Goal: Task Accomplishment & Management: Manage account settings

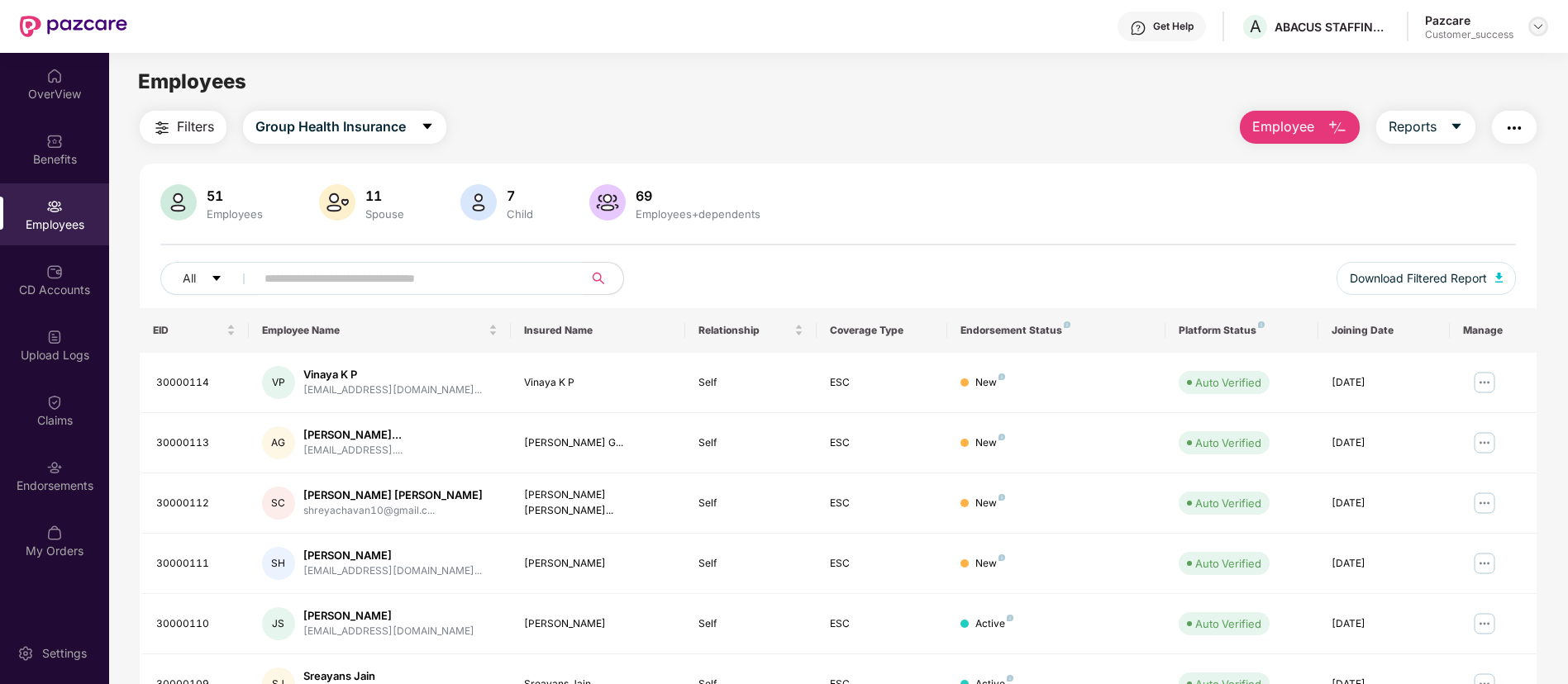
click at [1542, 20] on img at bounding box center [1538, 27] width 13 height 13
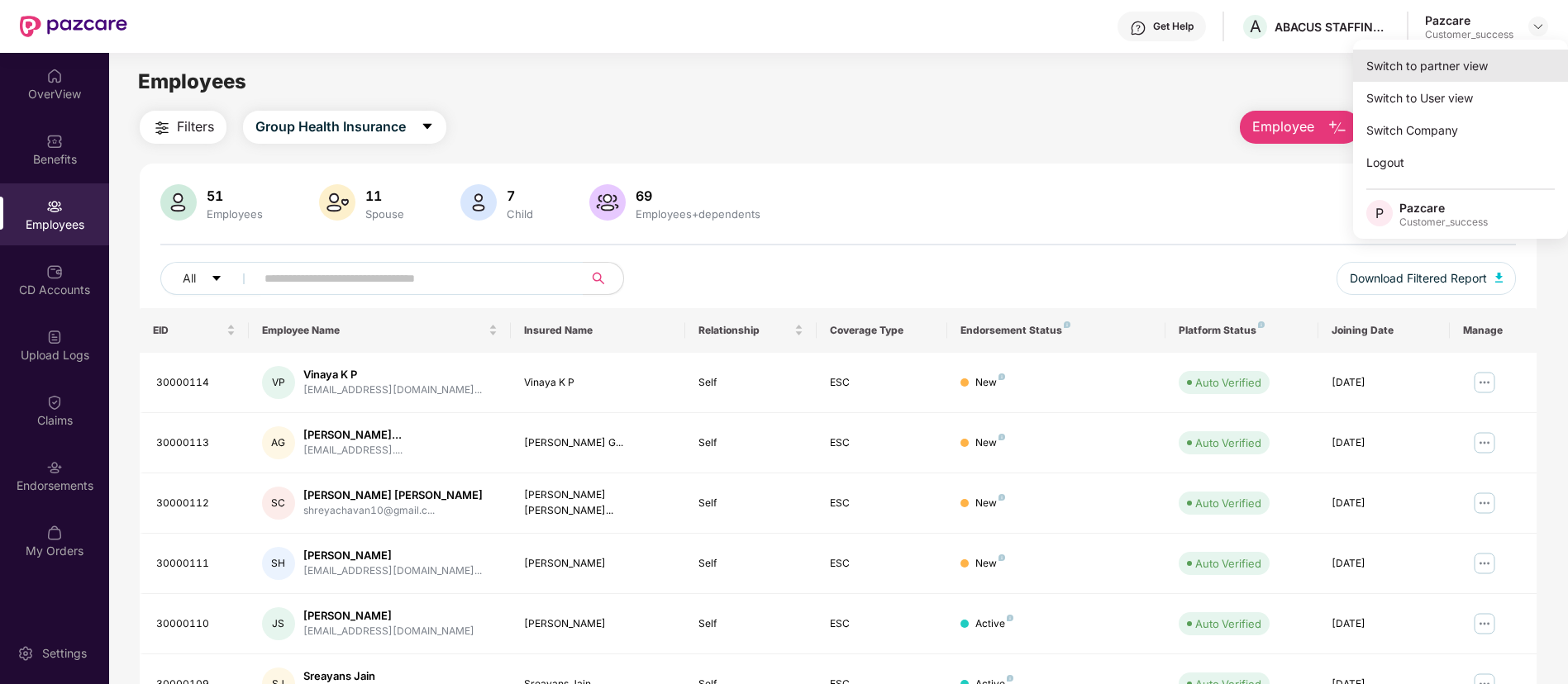
click at [1499, 65] on div "Switch to partner view" at bounding box center [1460, 66] width 215 height 32
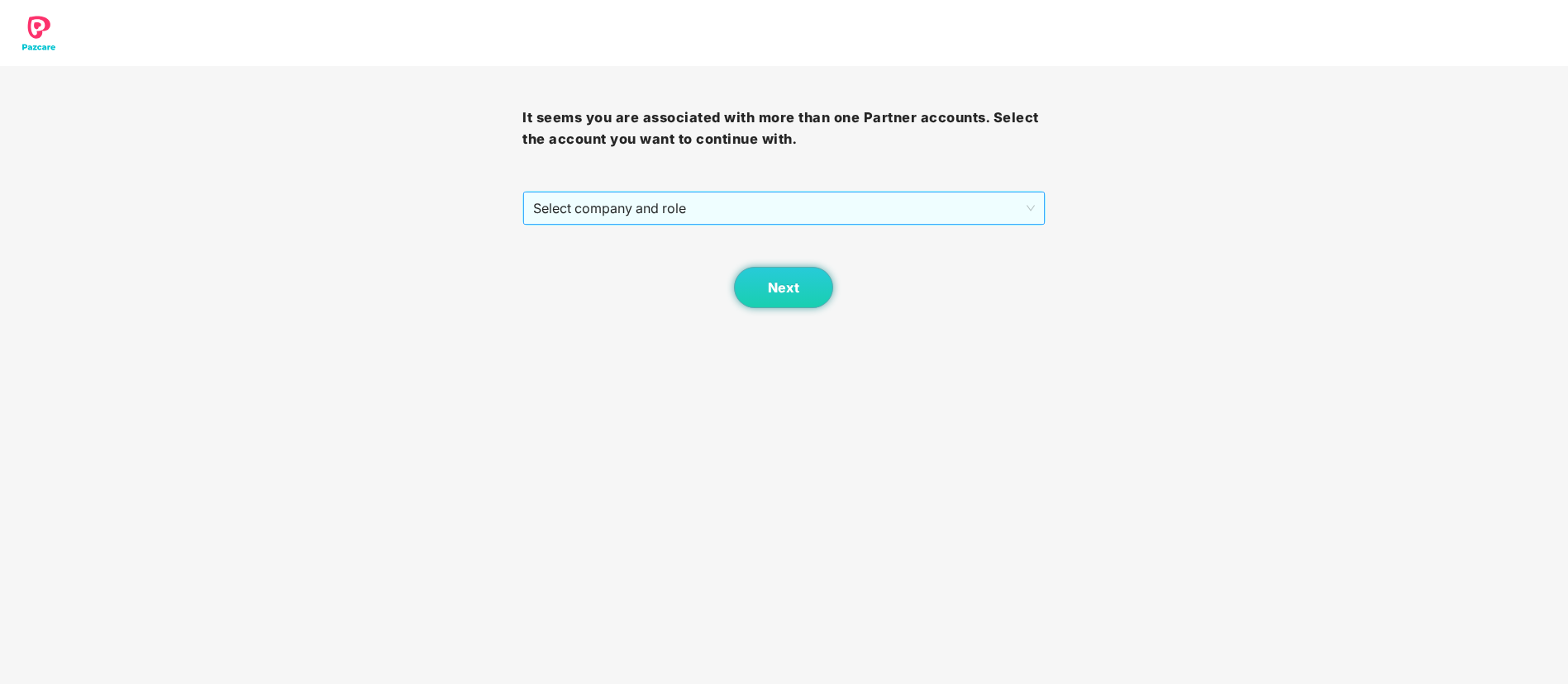
click at [701, 200] on span "Select company and role" at bounding box center [784, 208] width 501 height 31
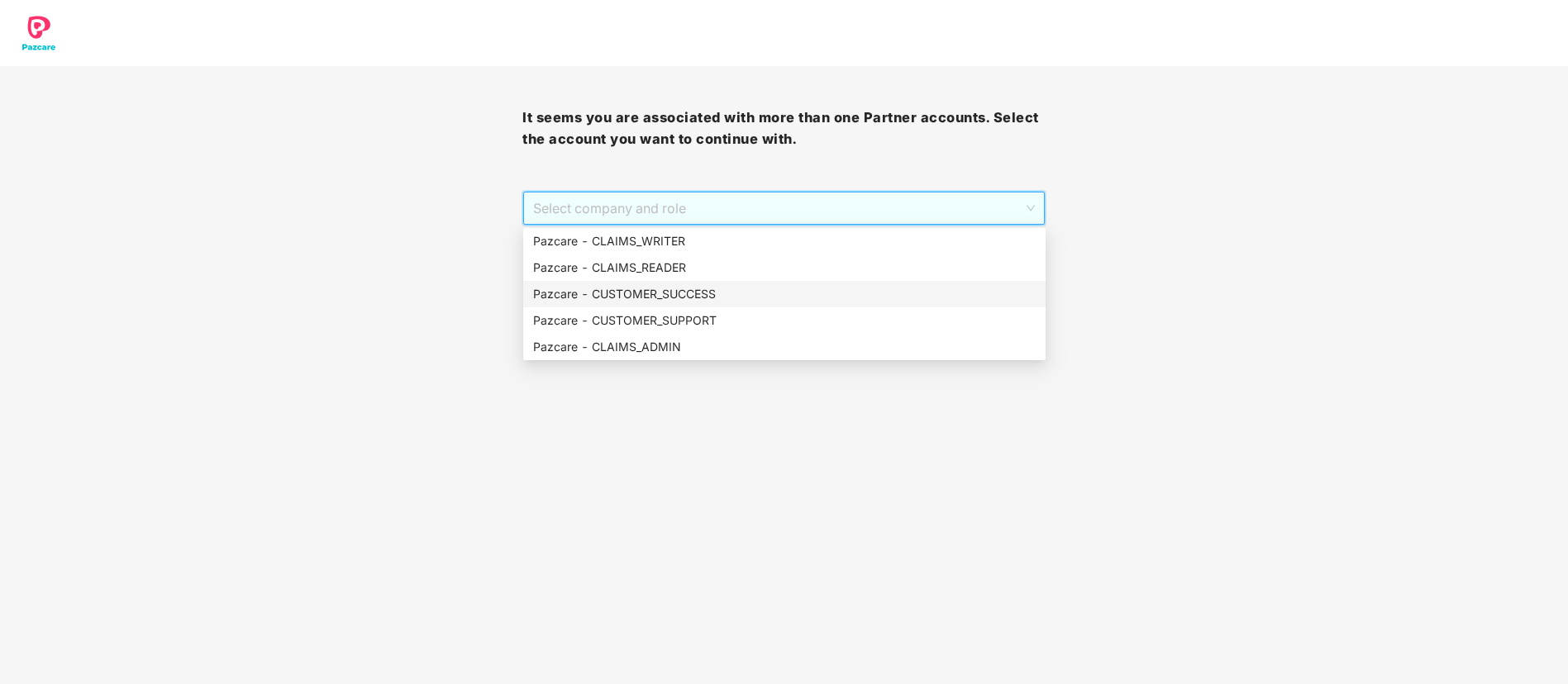
click at [684, 291] on div "Pazcare - CUSTOMER_SUCCESS" at bounding box center [784, 294] width 503 height 18
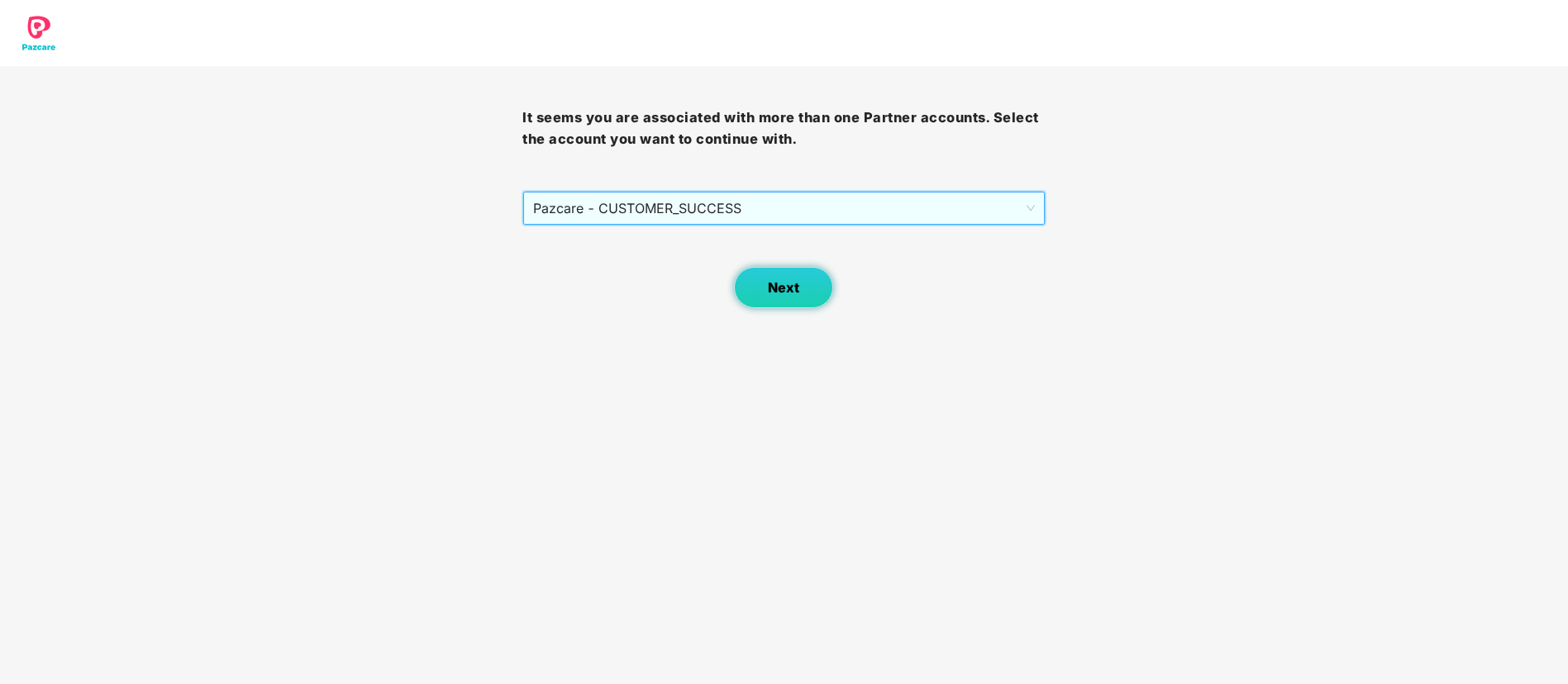
click at [751, 287] on button "Next" at bounding box center [784, 287] width 99 height 41
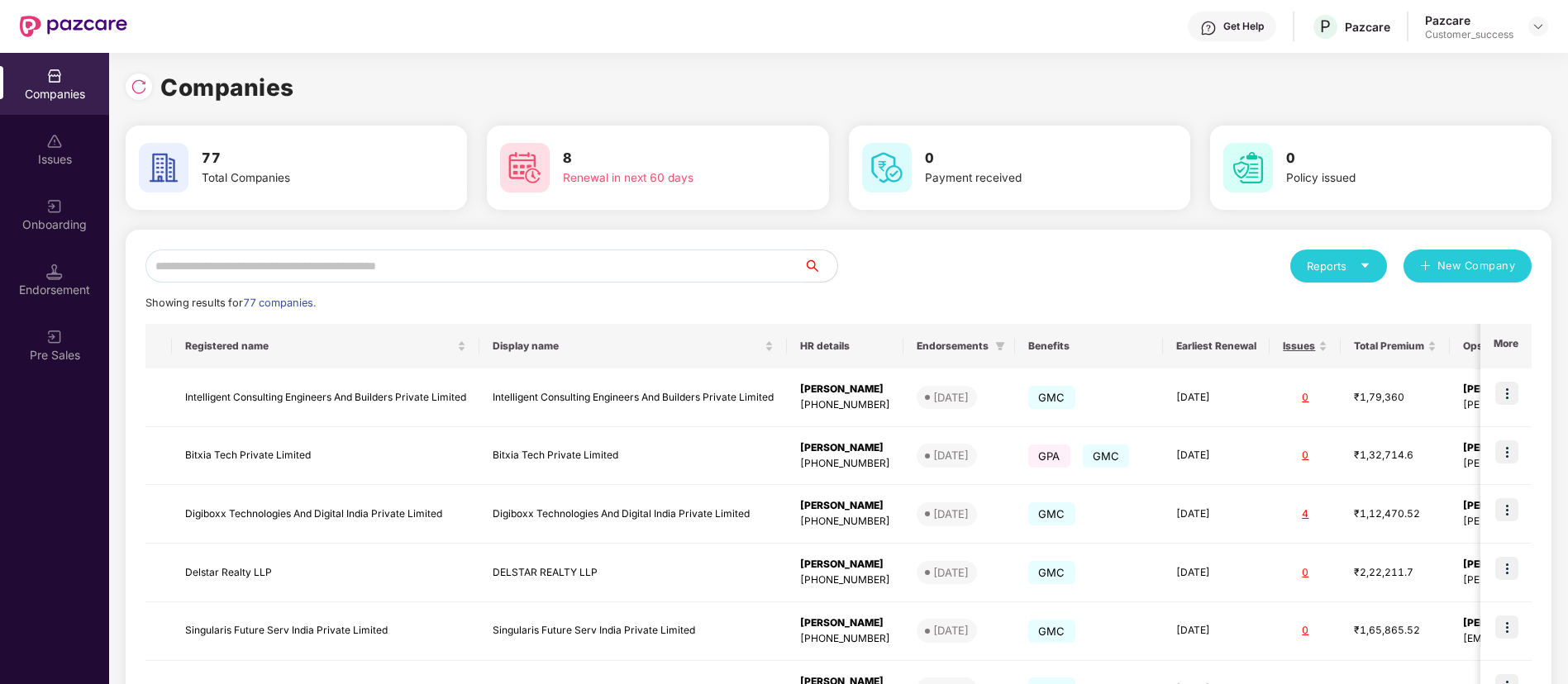
click at [380, 259] on input "text" at bounding box center [474, 266] width 659 height 33
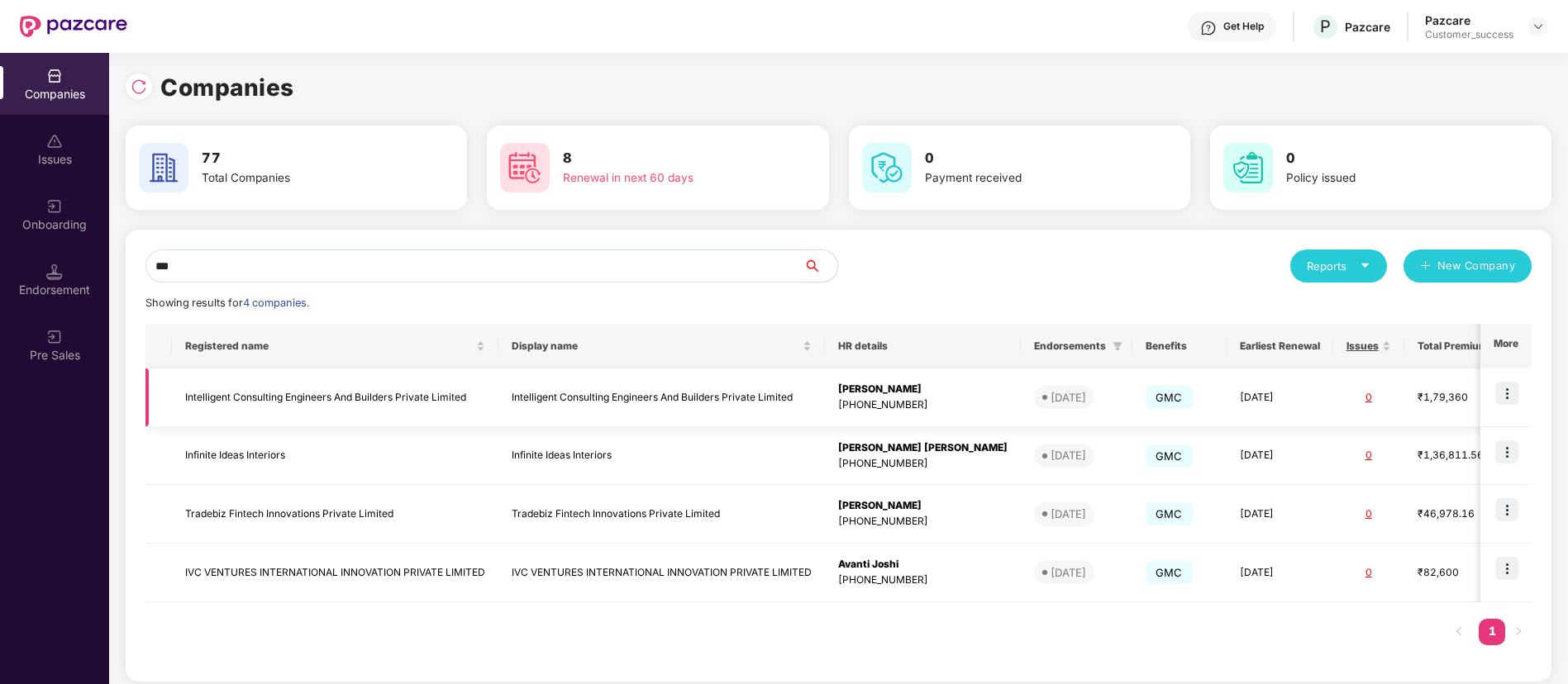
type input "***"
click at [1034, 388] on span "11 Oct 2025" at bounding box center [1063, 397] width 60 height 23
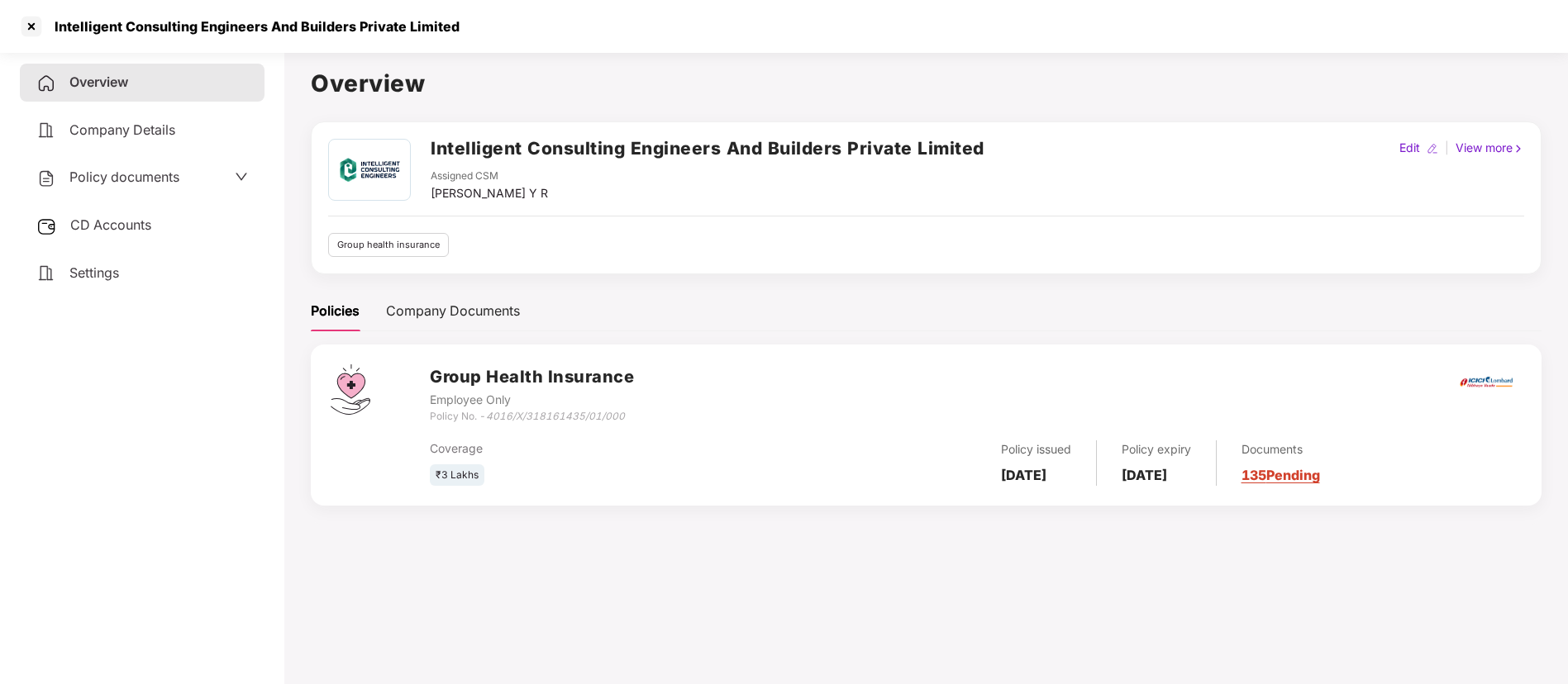
click at [598, 159] on h2 "Intelligent Consulting Engineers And Builders Private Limited" at bounding box center [707, 148] width 554 height 28
click at [626, 148] on h2 "Intelligent Consulting Engineers And Builders Private Limited" at bounding box center [707, 148] width 554 height 28
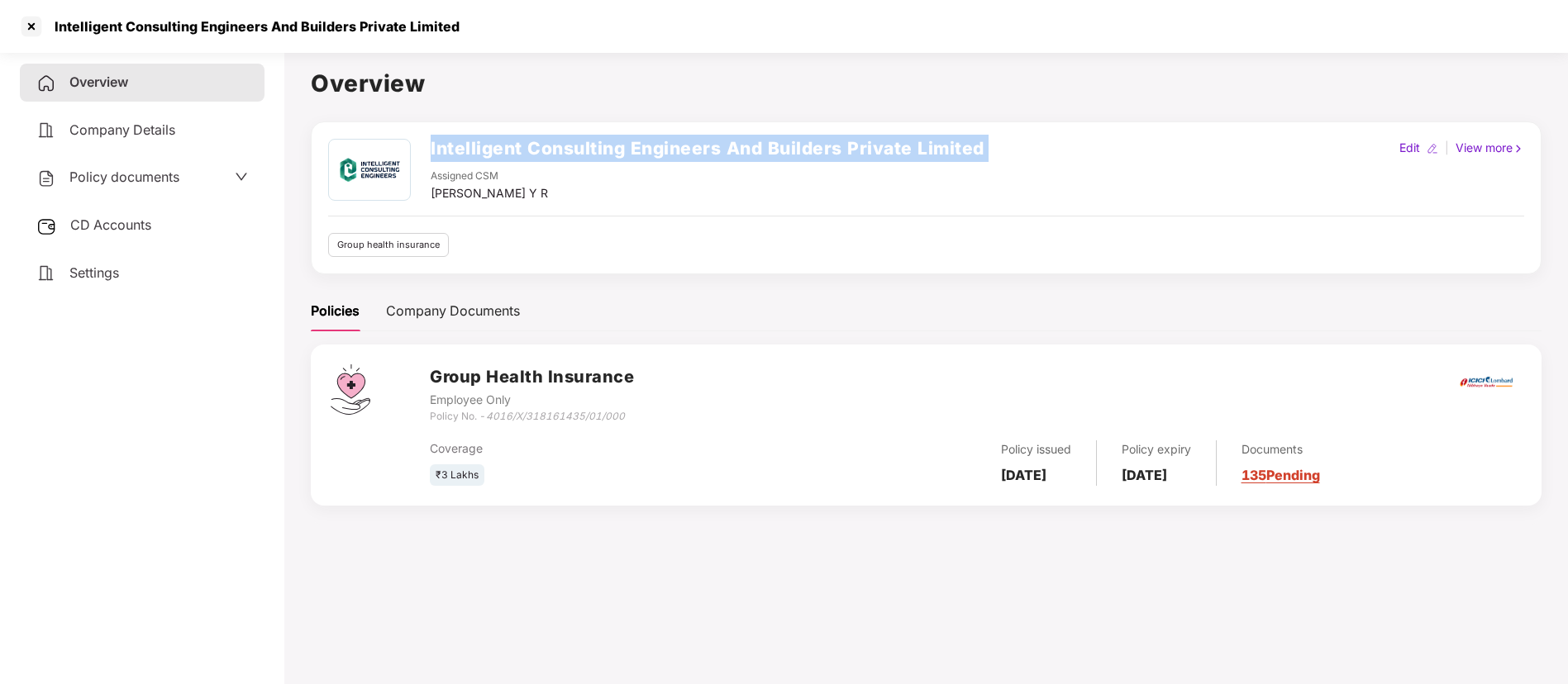
click at [626, 148] on h2 "Intelligent Consulting Engineers And Builders Private Limited" at bounding box center [707, 148] width 554 height 28
copy h2 "Intelligent Consulting Engineers And Builders Private Limited"
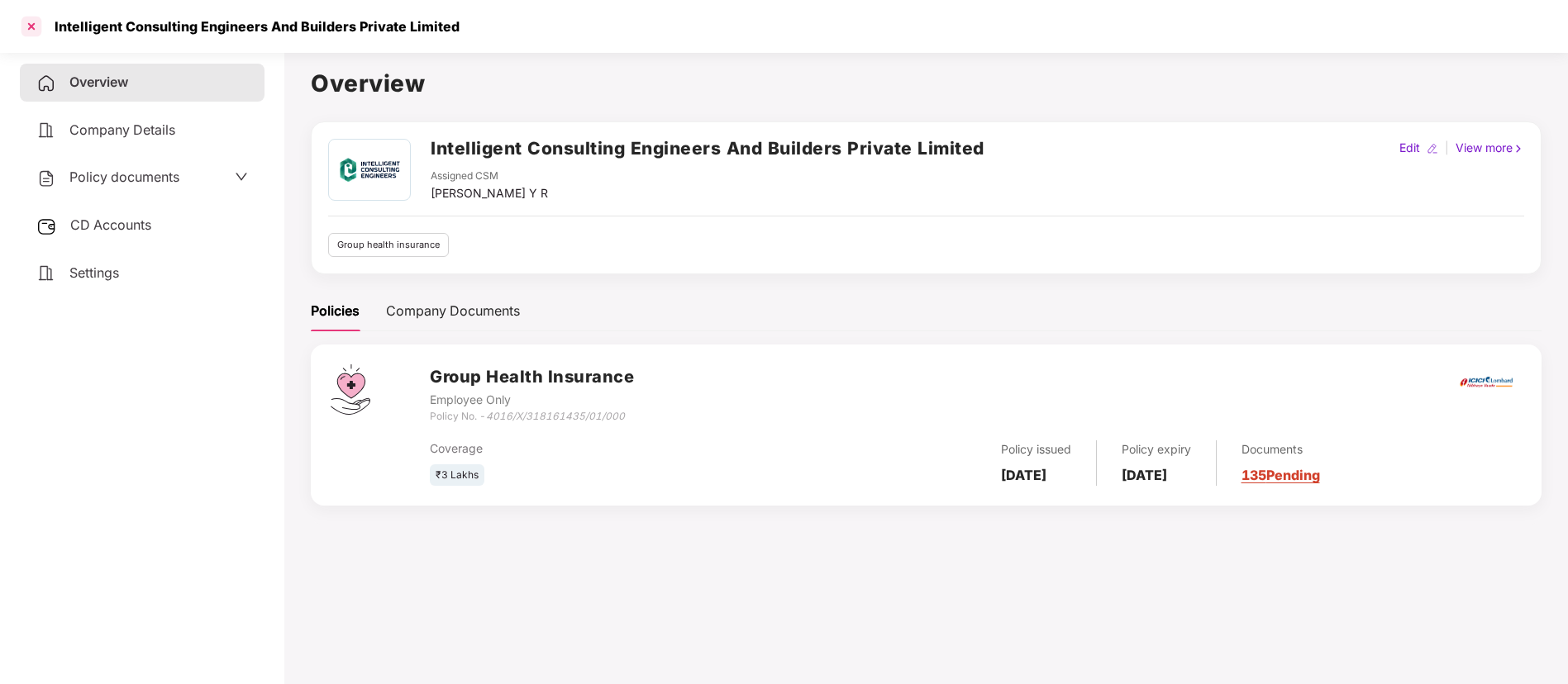
click at [35, 27] on div at bounding box center [31, 27] width 27 height 27
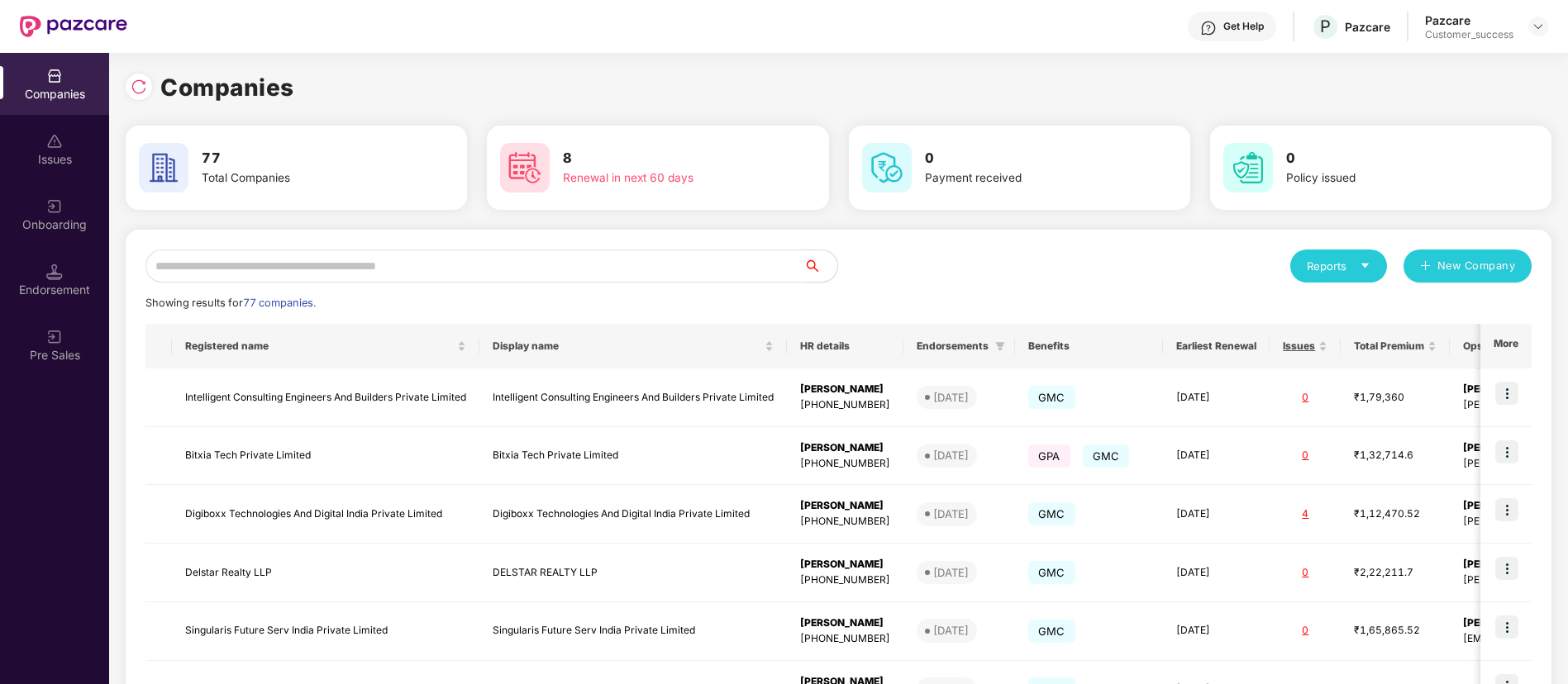
click at [484, 259] on input "text" at bounding box center [474, 266] width 659 height 33
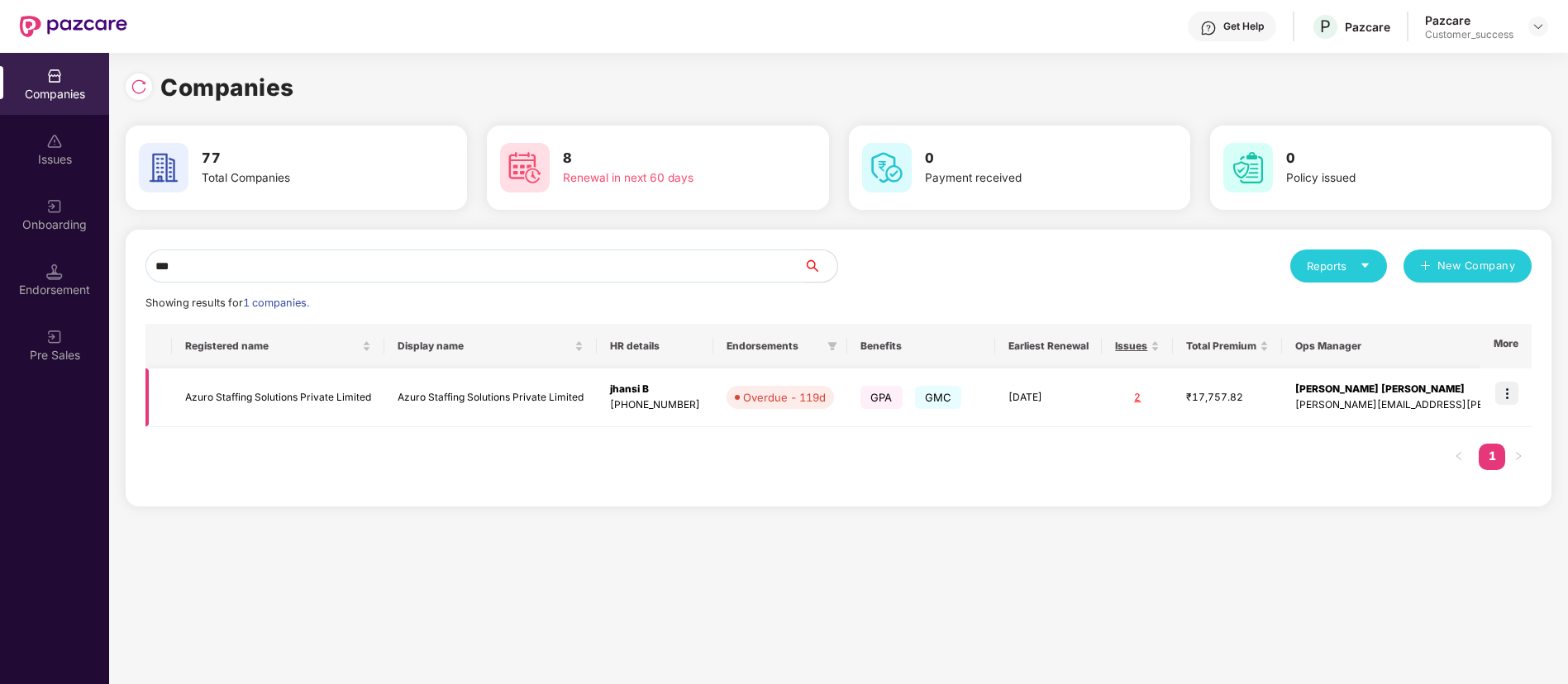
type input "***"
click at [1511, 390] on img at bounding box center [1507, 393] width 23 height 23
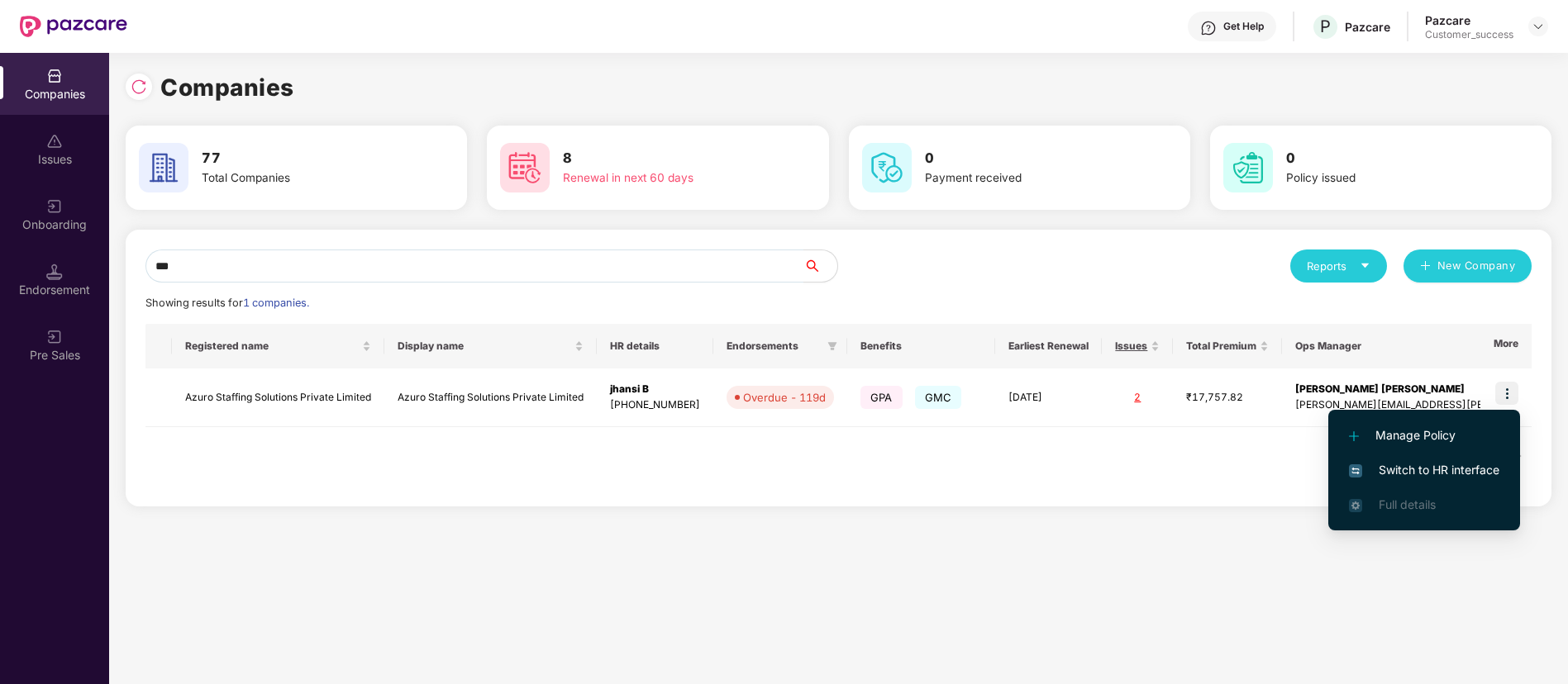
click at [1477, 467] on span "Switch to HR interface" at bounding box center [1424, 469] width 151 height 18
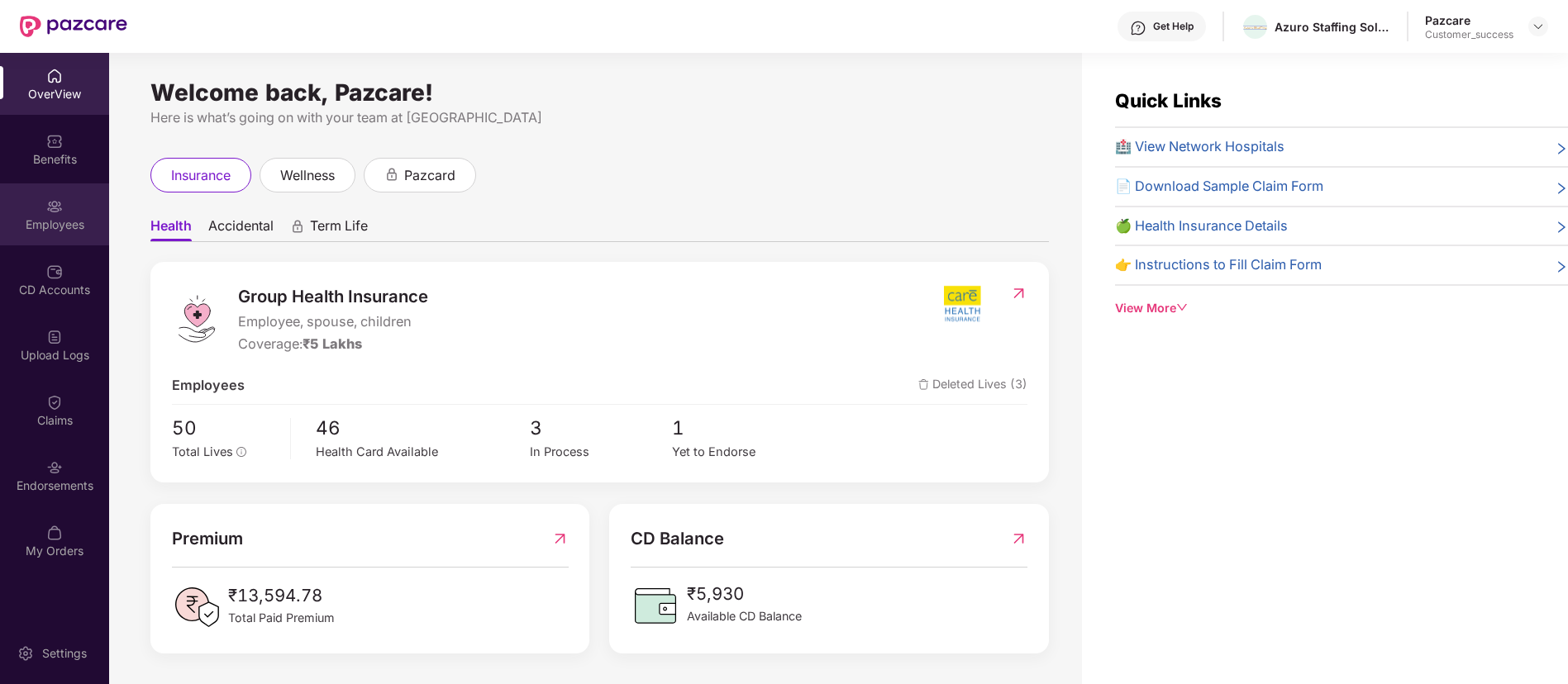
click at [71, 225] on div "Employees" at bounding box center [54, 224] width 109 height 16
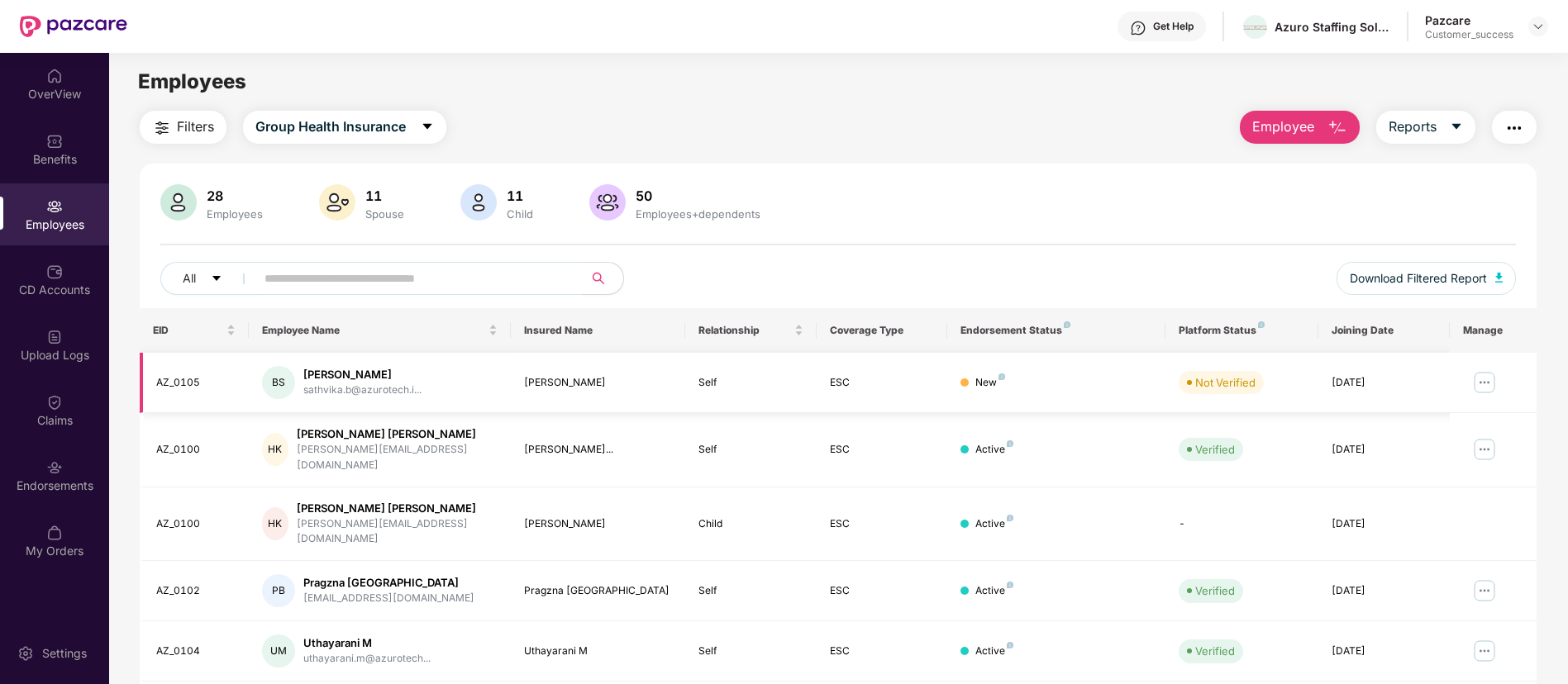
click at [1482, 384] on img at bounding box center [1485, 383] width 27 height 27
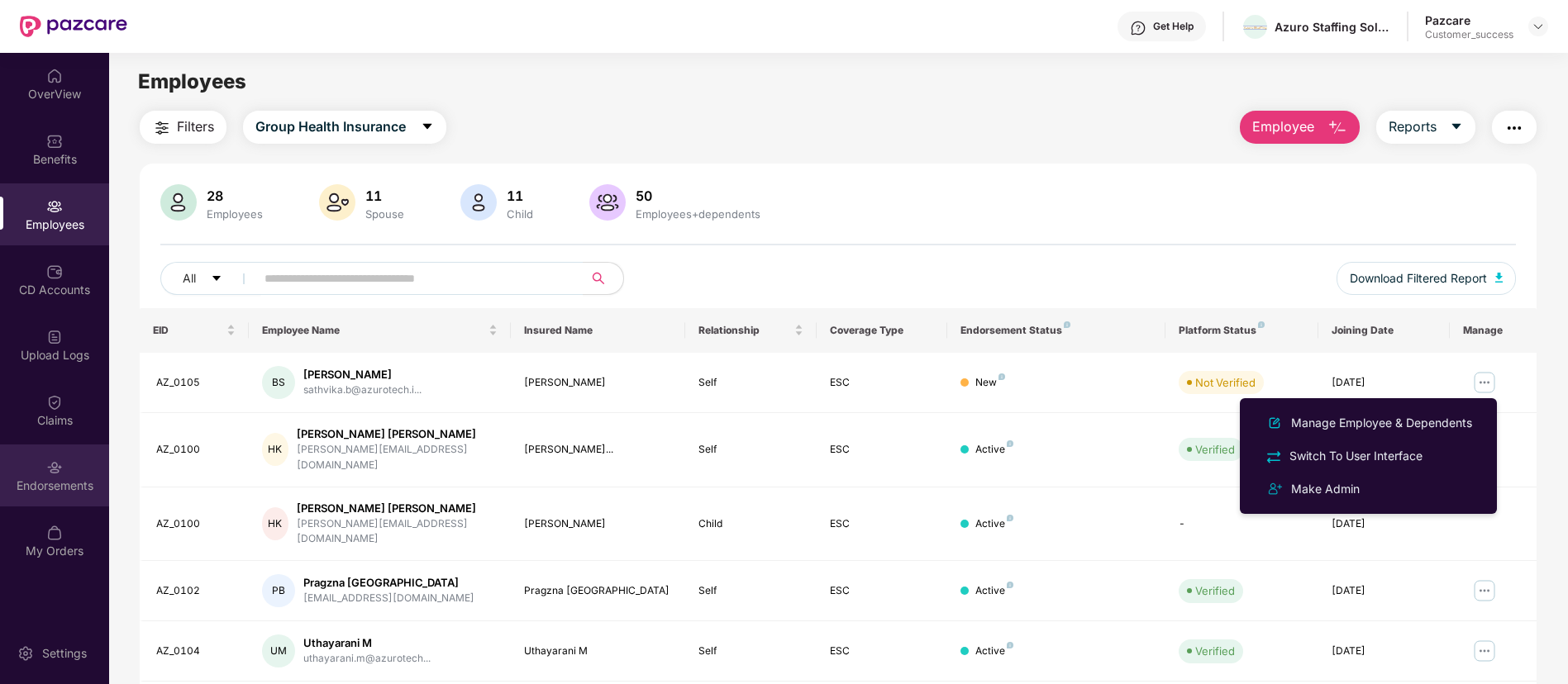
click at [67, 463] on div "Endorsements" at bounding box center [54, 475] width 109 height 62
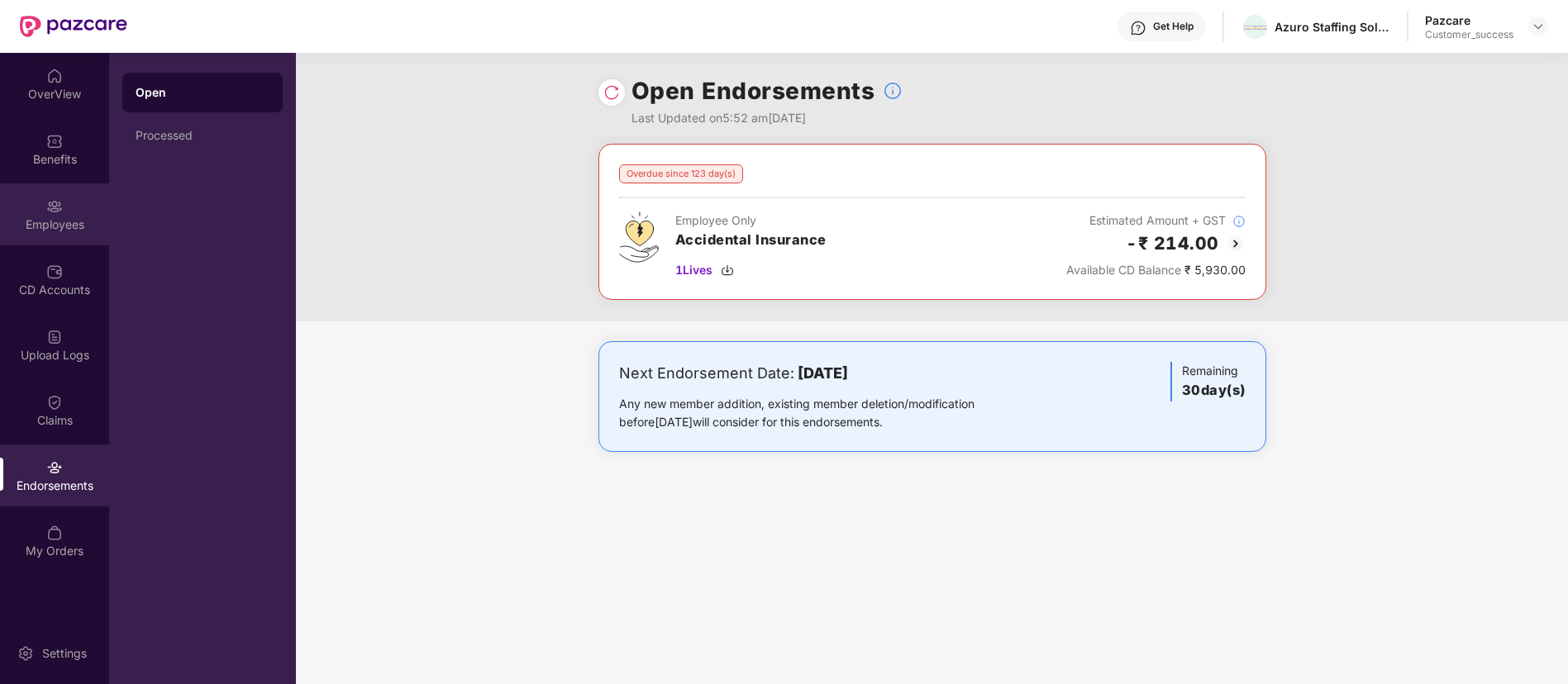
click at [57, 220] on div "Employees" at bounding box center [54, 224] width 109 height 16
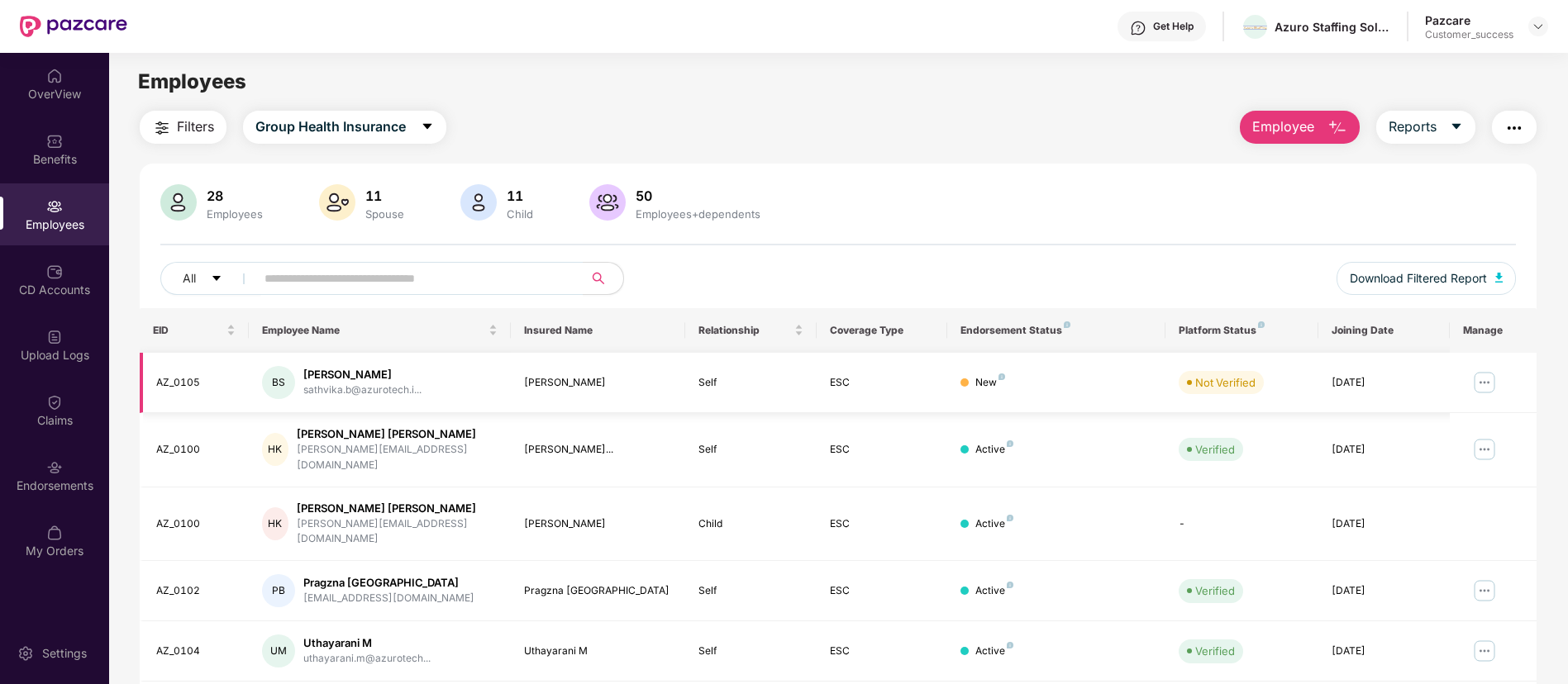
click at [1484, 383] on img at bounding box center [1485, 383] width 27 height 27
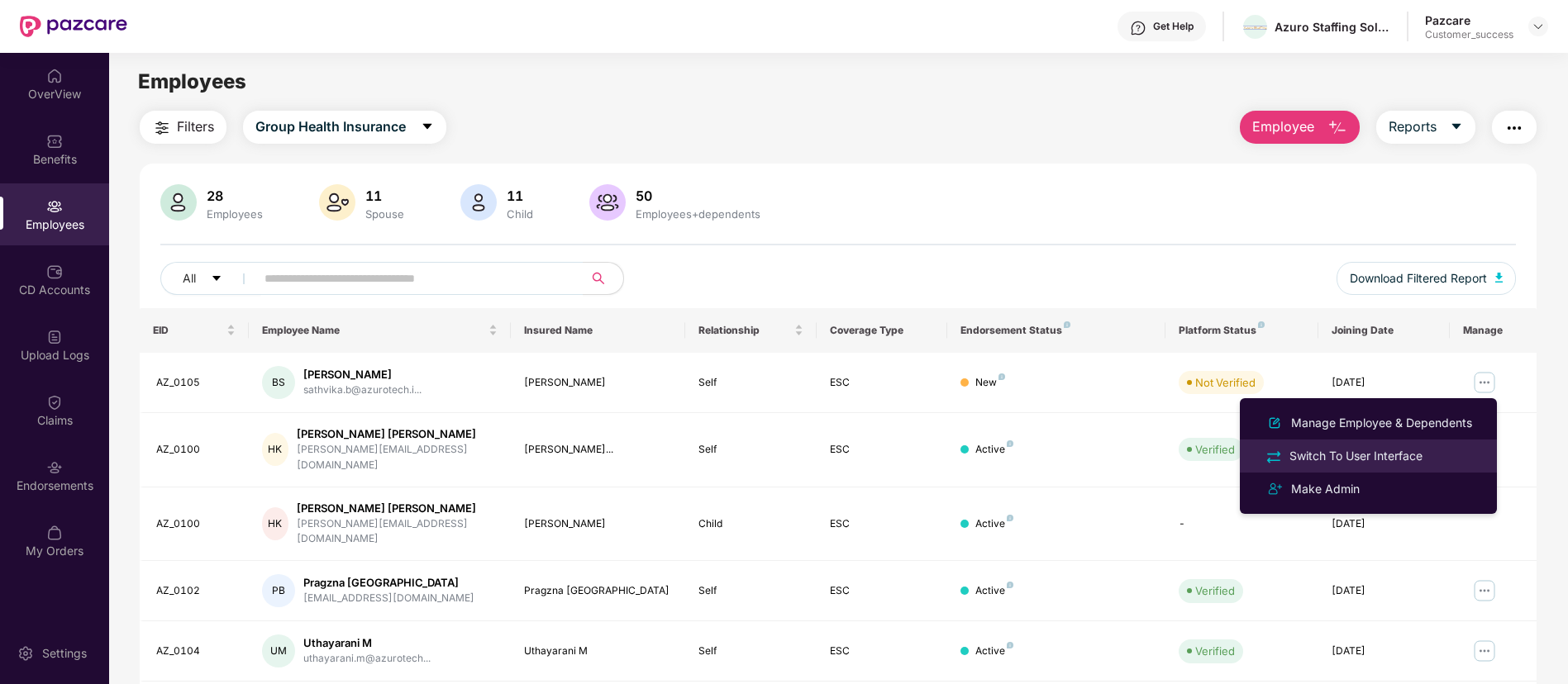
click at [1411, 460] on div "Switch To User Interface" at bounding box center [1356, 456] width 139 height 18
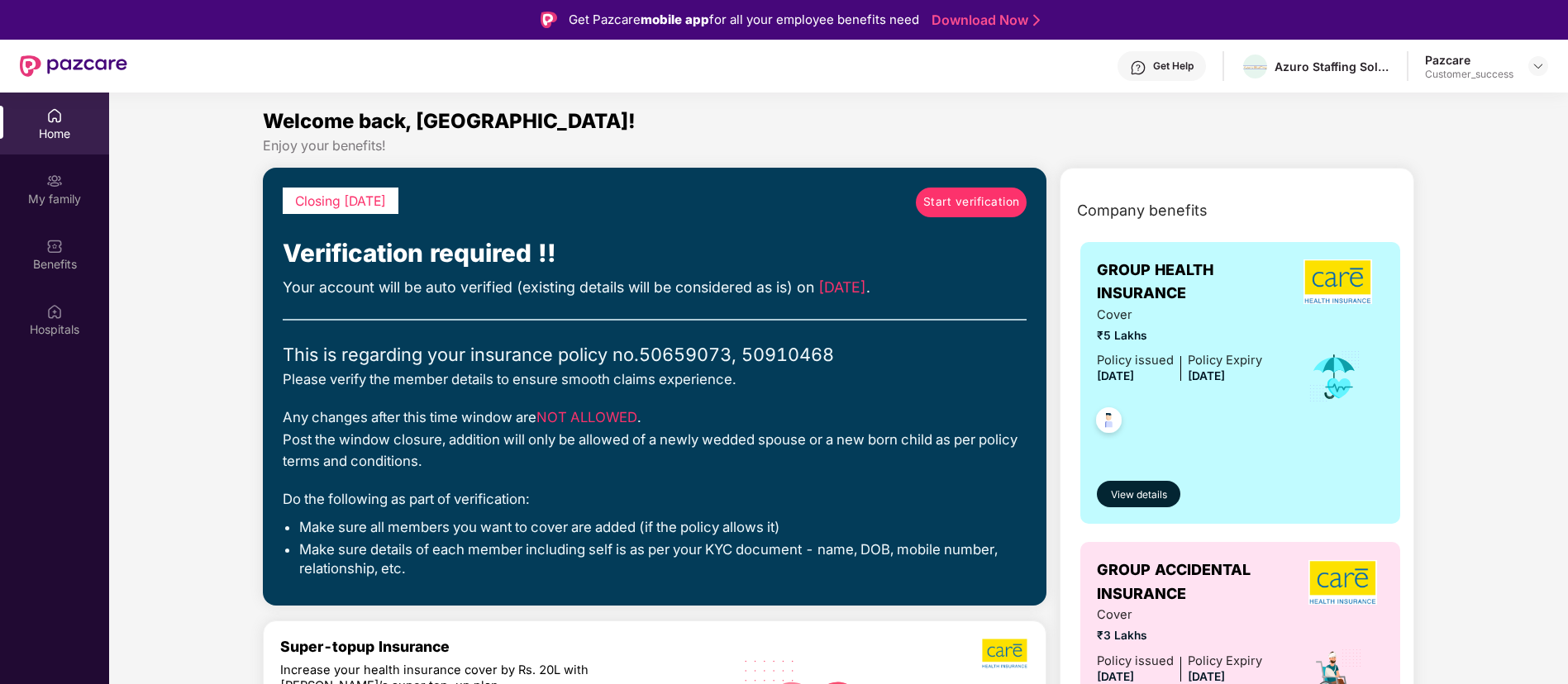
click at [975, 203] on span "Start verification" at bounding box center [971, 202] width 96 height 18
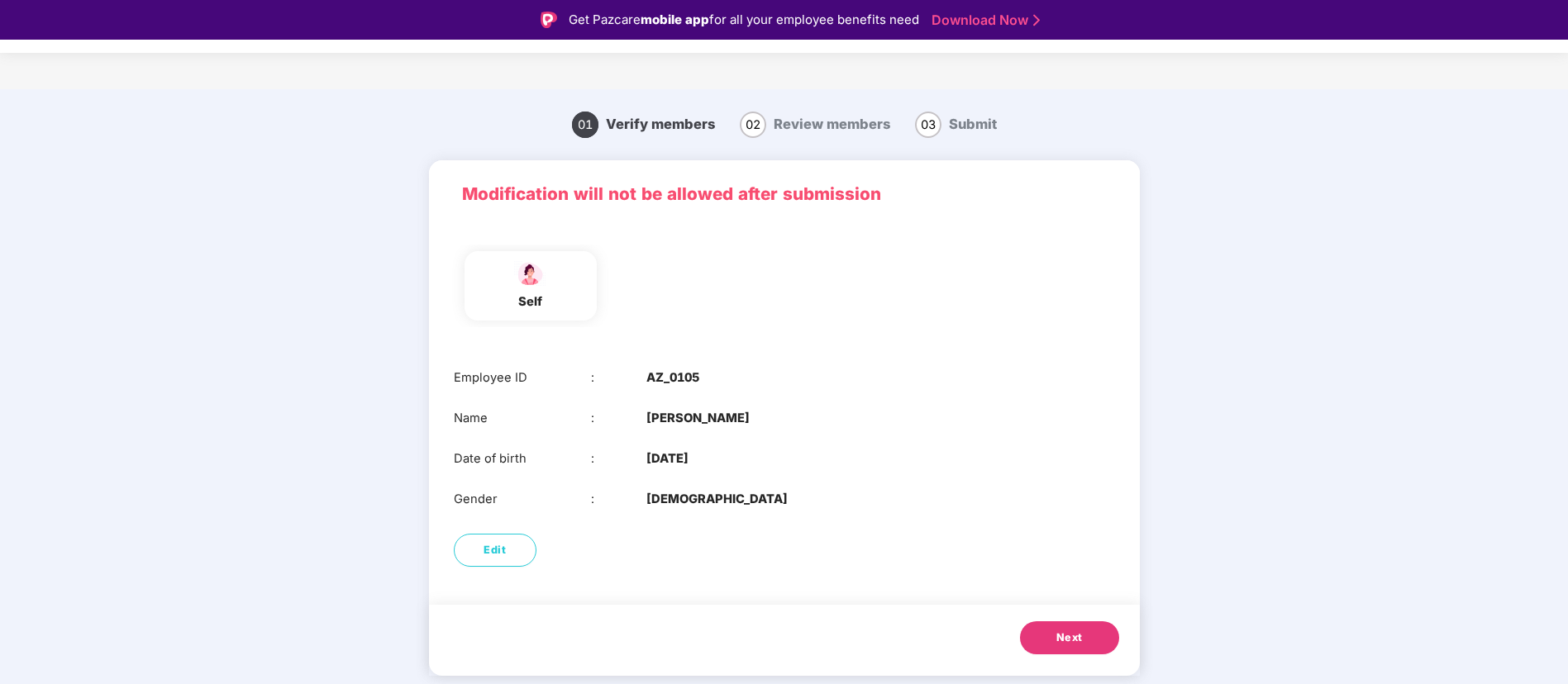
click at [1076, 645] on span "Next" at bounding box center [1070, 637] width 27 height 16
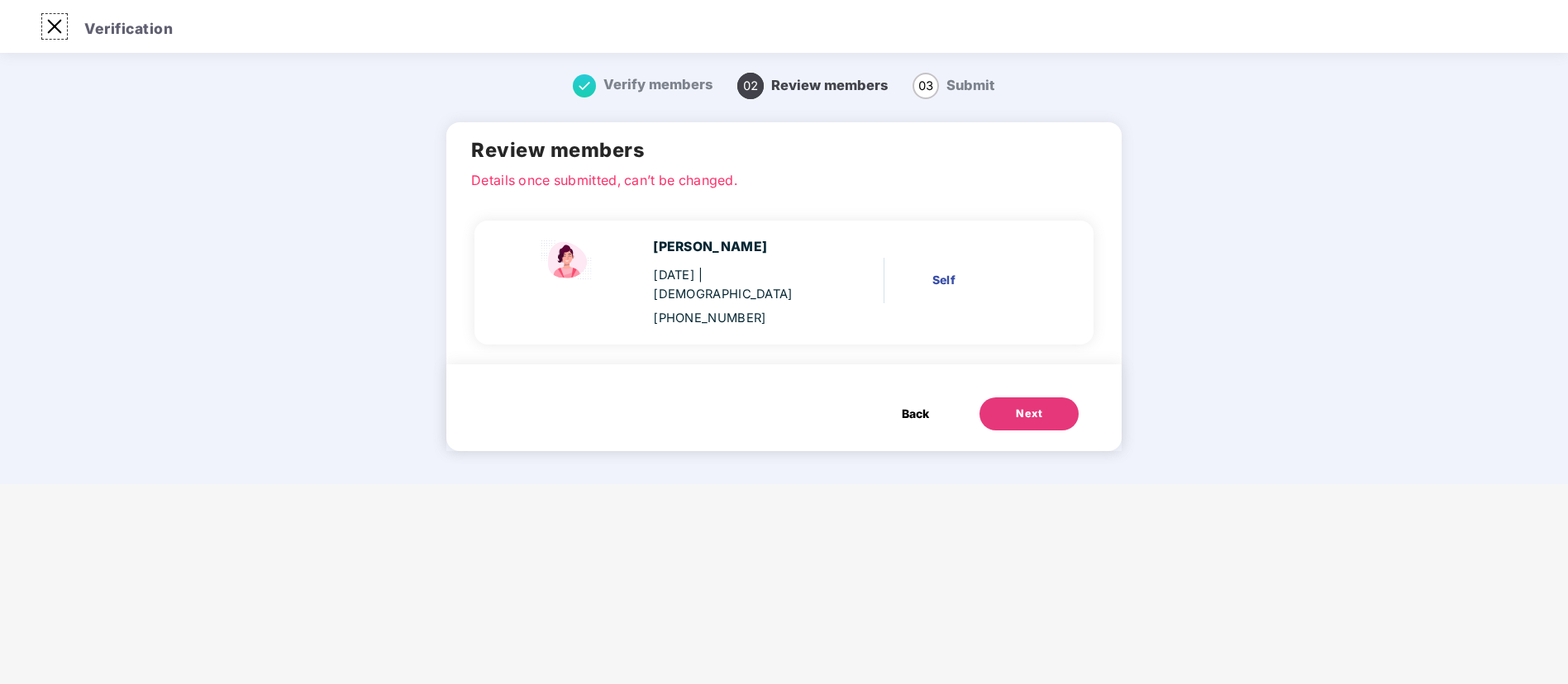
click at [58, 28] on img at bounding box center [54, 27] width 27 height 27
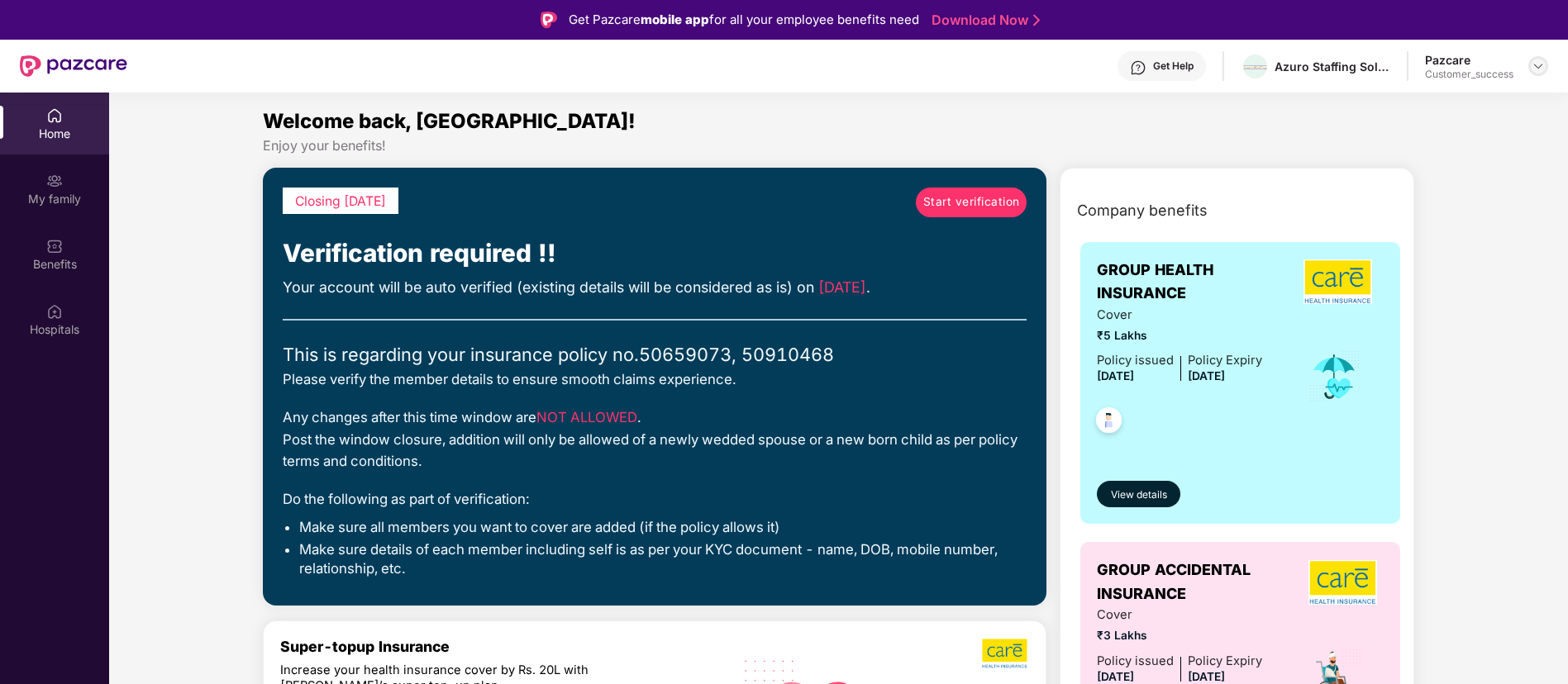
click at [1534, 68] on img at bounding box center [1538, 66] width 13 height 13
click at [1498, 97] on div "Switch to partner view" at bounding box center [1460, 106] width 215 height 32
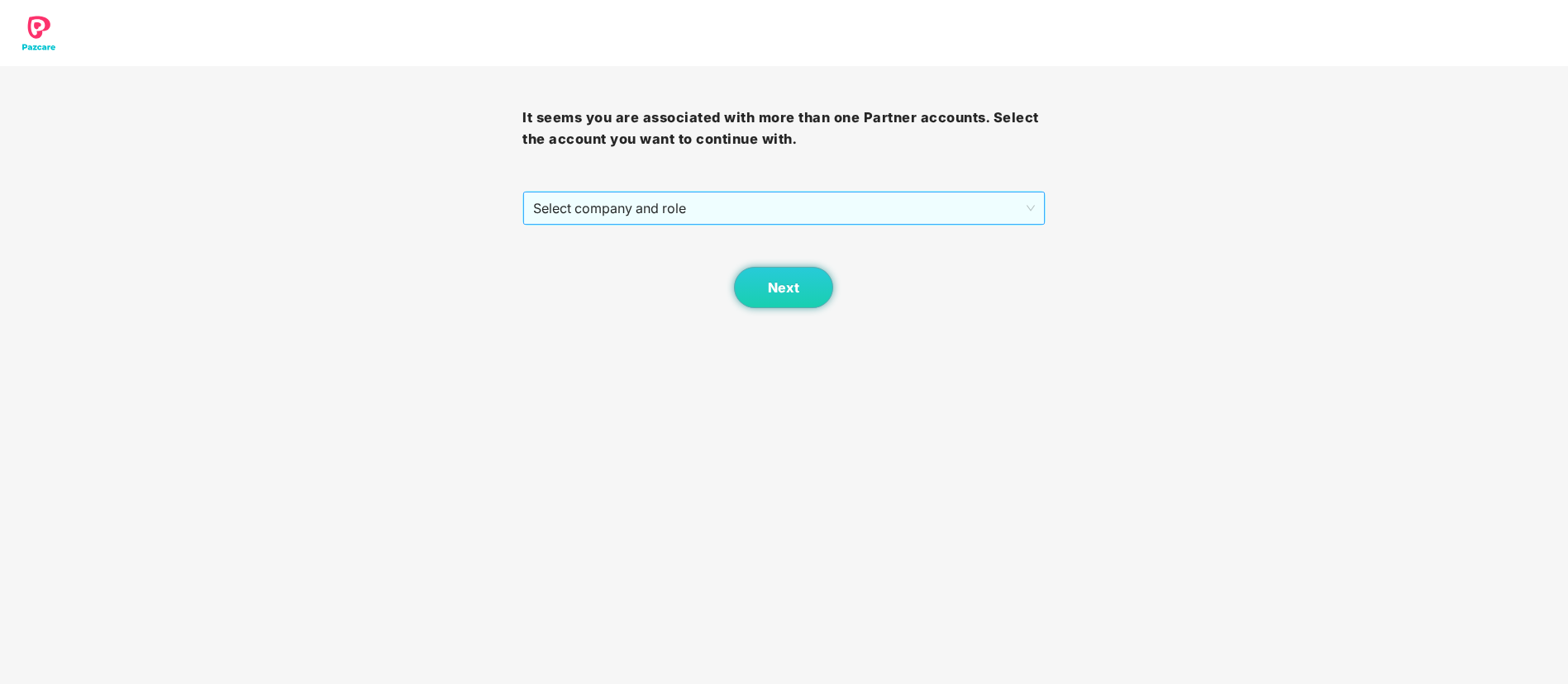
click at [866, 213] on span "Select company and role" at bounding box center [784, 208] width 501 height 31
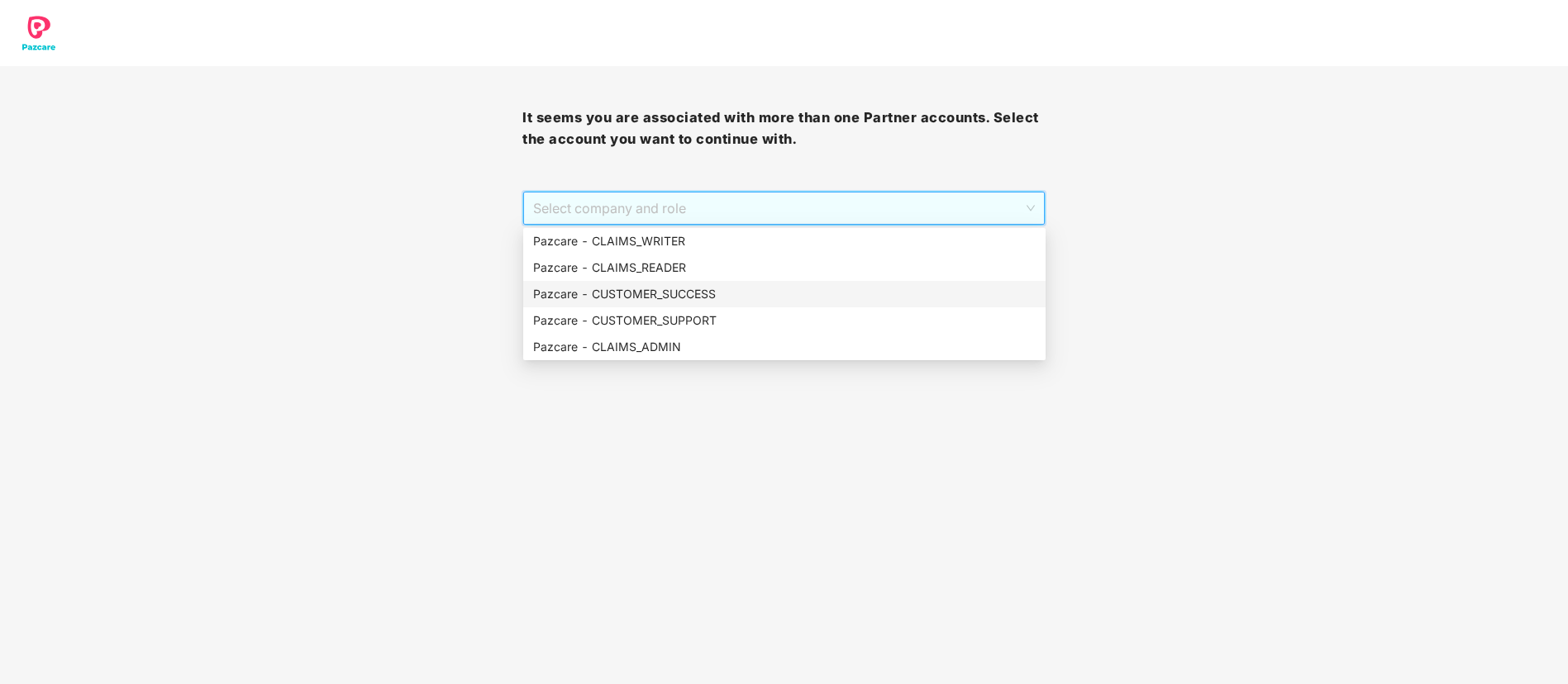
click at [763, 304] on div "Pazcare - CUSTOMER_SUCCESS" at bounding box center [784, 294] width 522 height 27
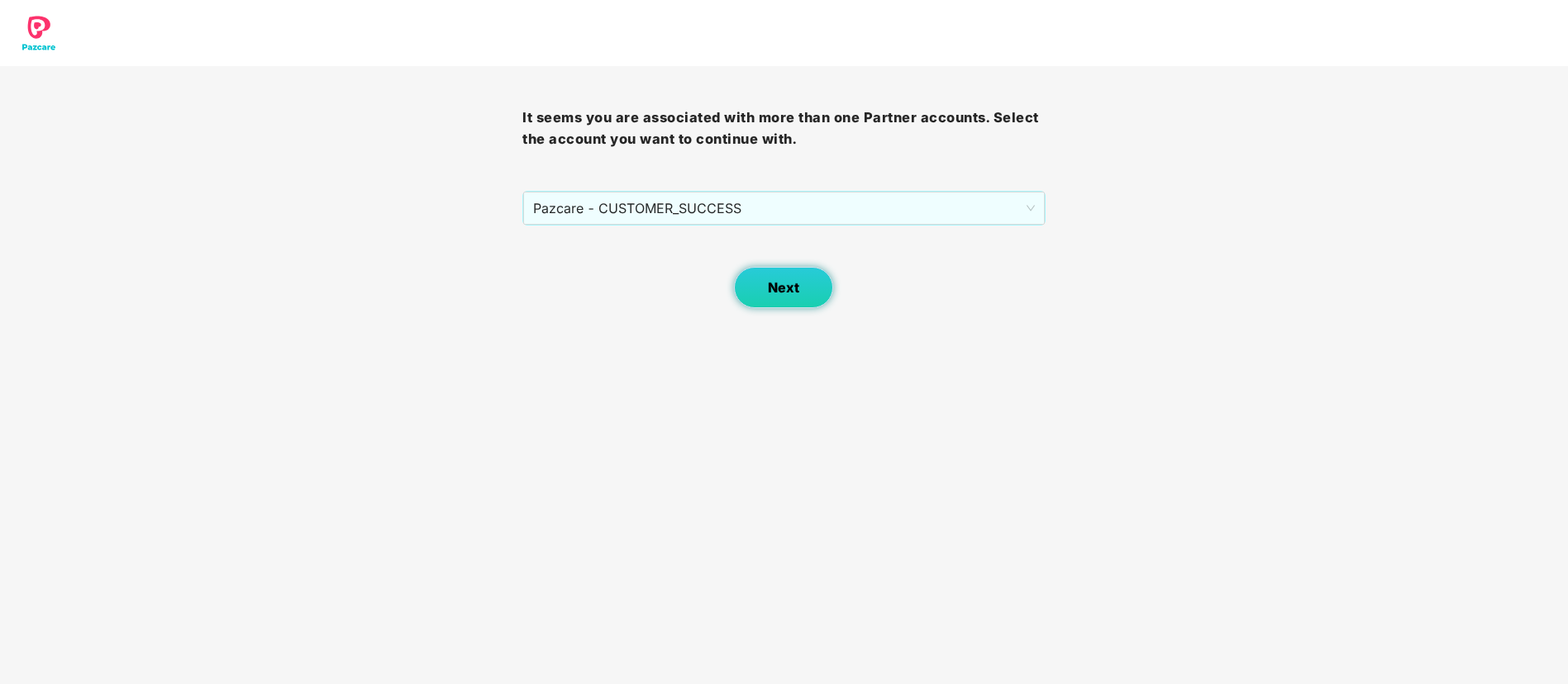
click at [786, 280] on span "Next" at bounding box center [784, 288] width 31 height 15
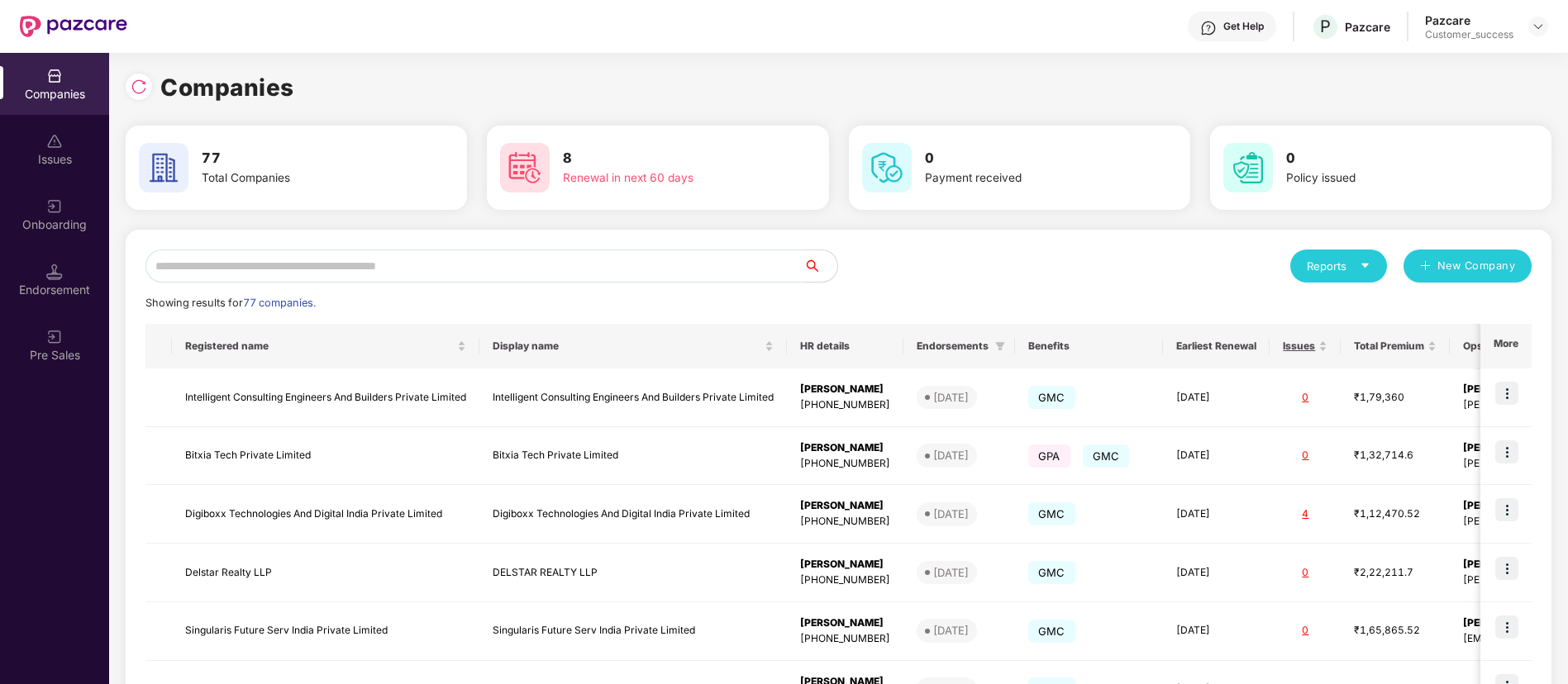
click at [528, 275] on input "text" at bounding box center [474, 266] width 659 height 33
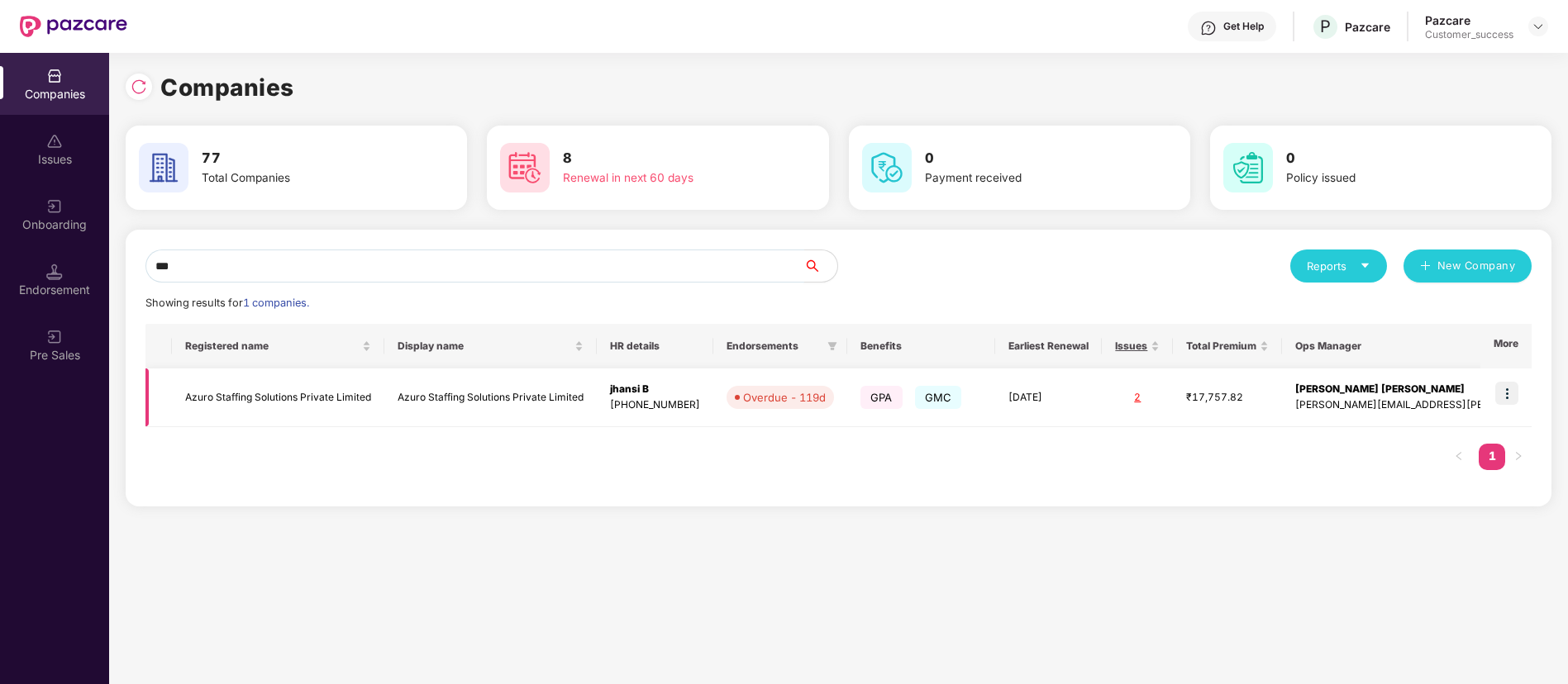
type input "***"
click at [1508, 394] on img at bounding box center [1507, 393] width 23 height 23
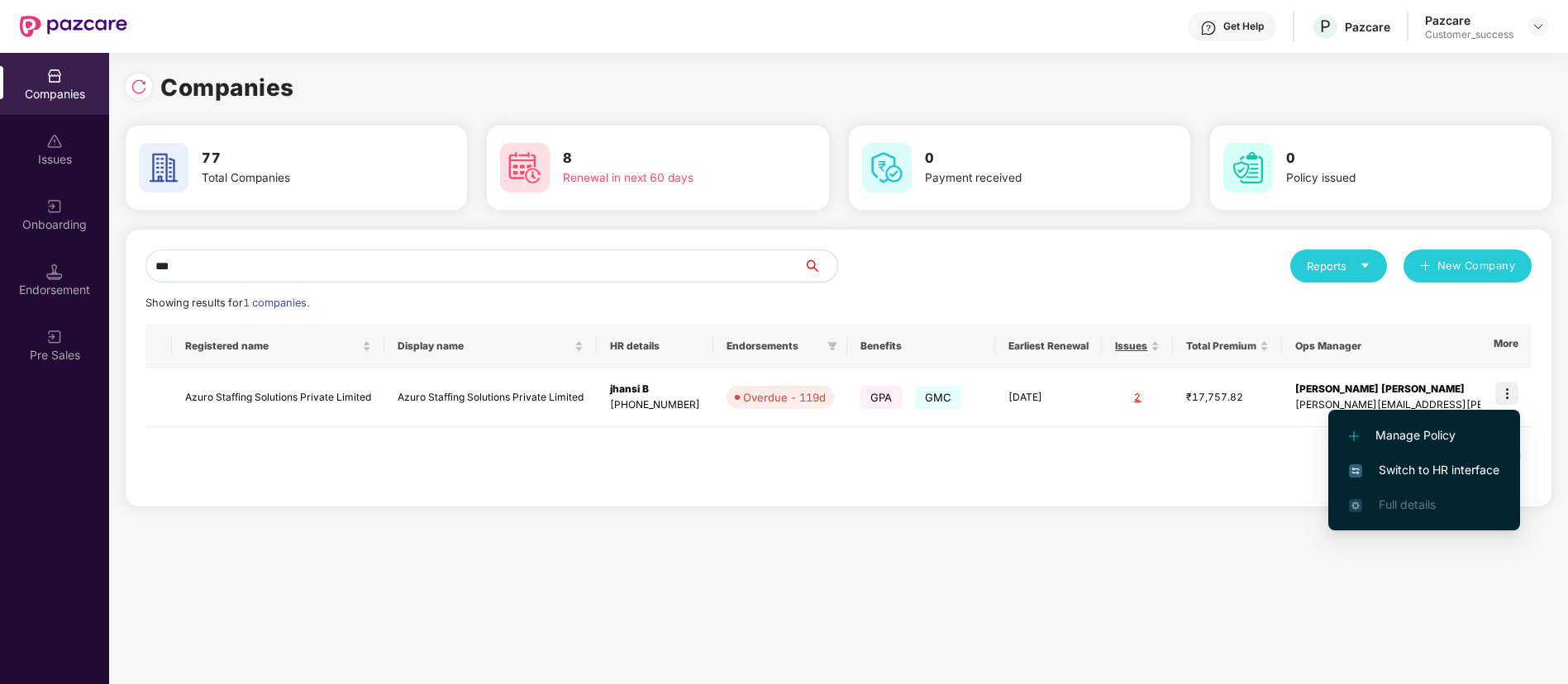
click at [1446, 470] on span "Switch to HR interface" at bounding box center [1424, 469] width 151 height 18
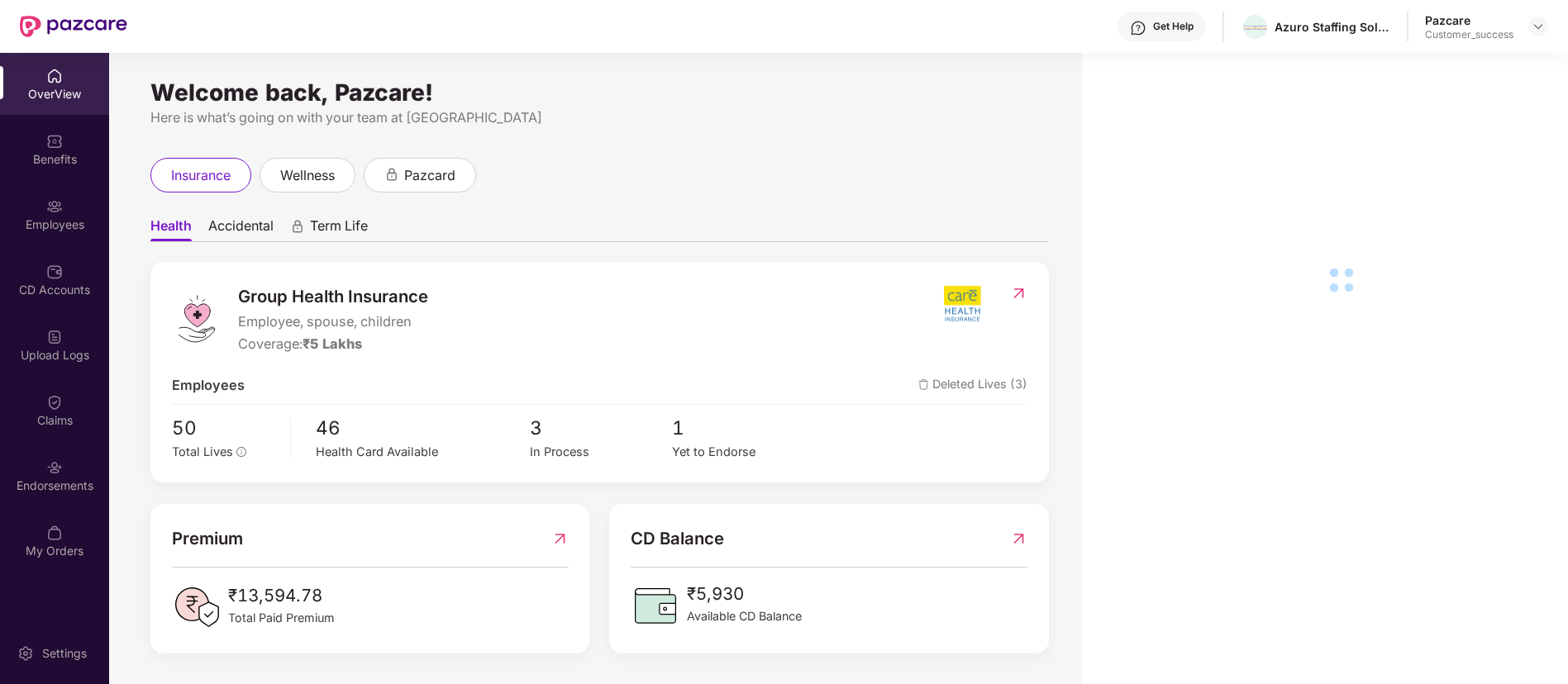
click at [47, 218] on div "Employees" at bounding box center [54, 224] width 109 height 16
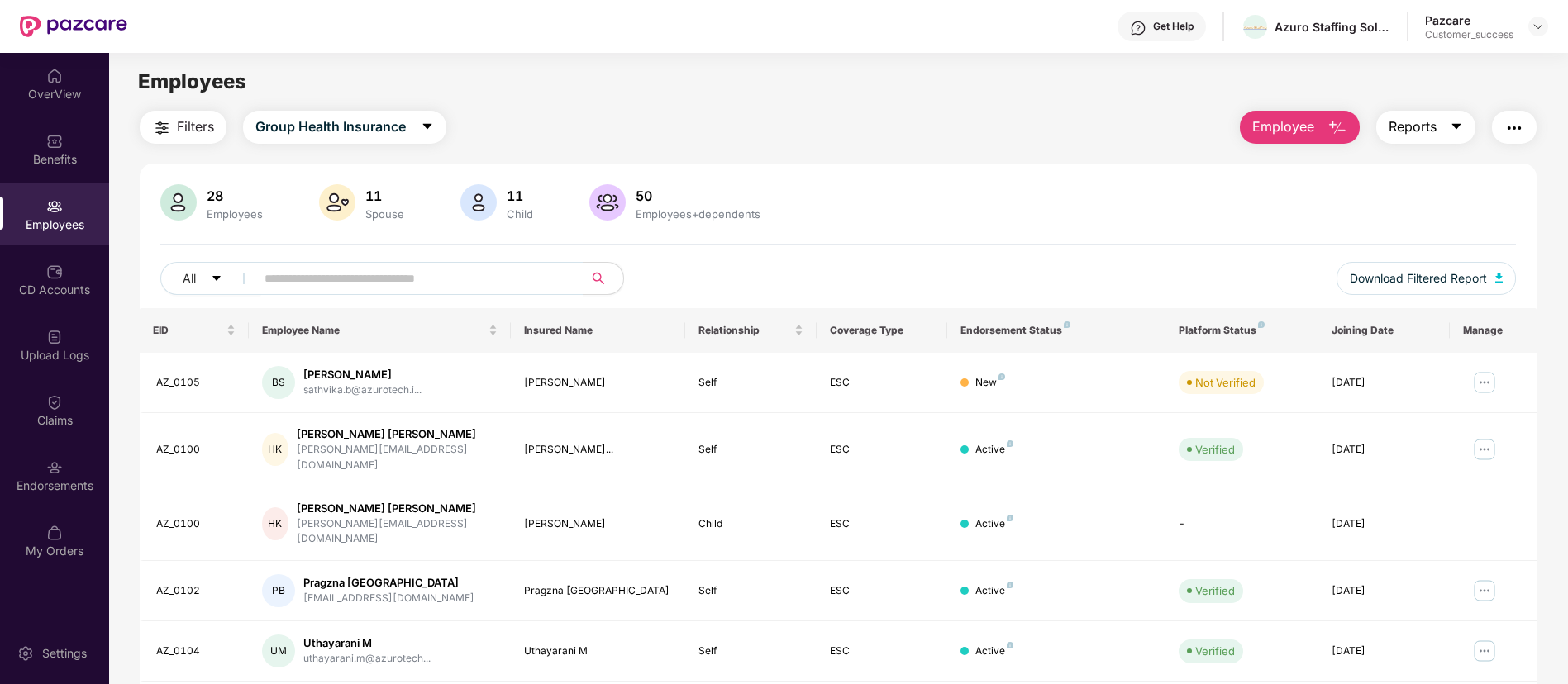
click at [1447, 120] on button "Reports" at bounding box center [1426, 127] width 99 height 33
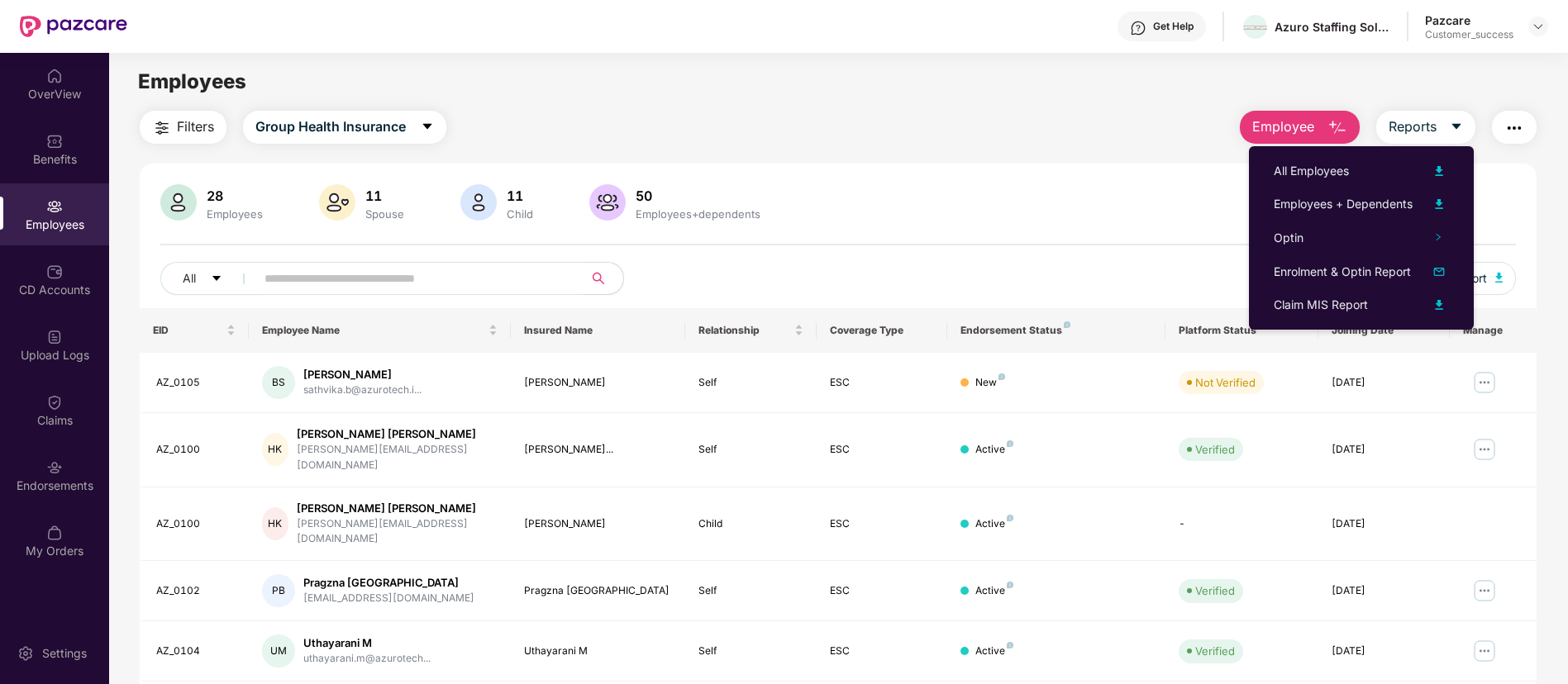
click at [1292, 127] on span "Employee" at bounding box center [1283, 127] width 62 height 21
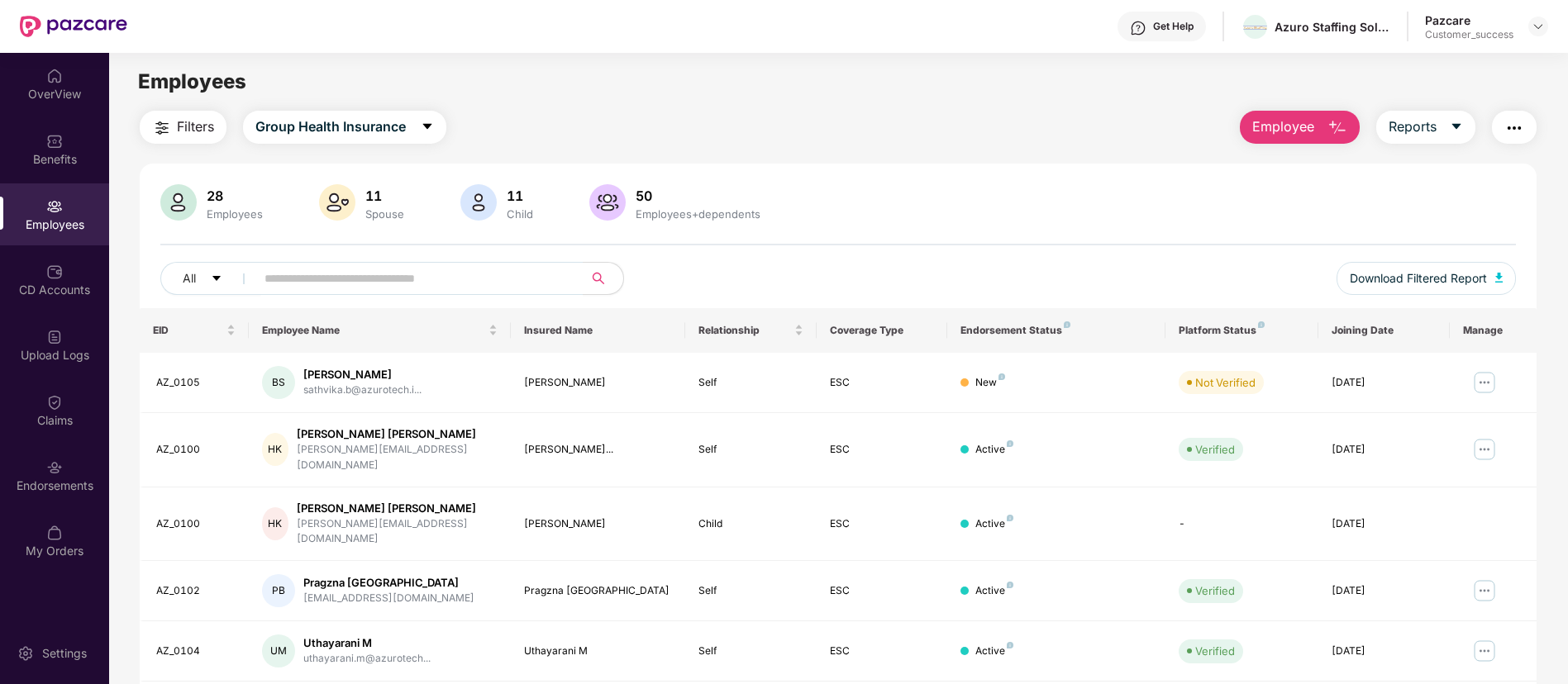
click at [1513, 127] on img "button" at bounding box center [1514, 128] width 20 height 20
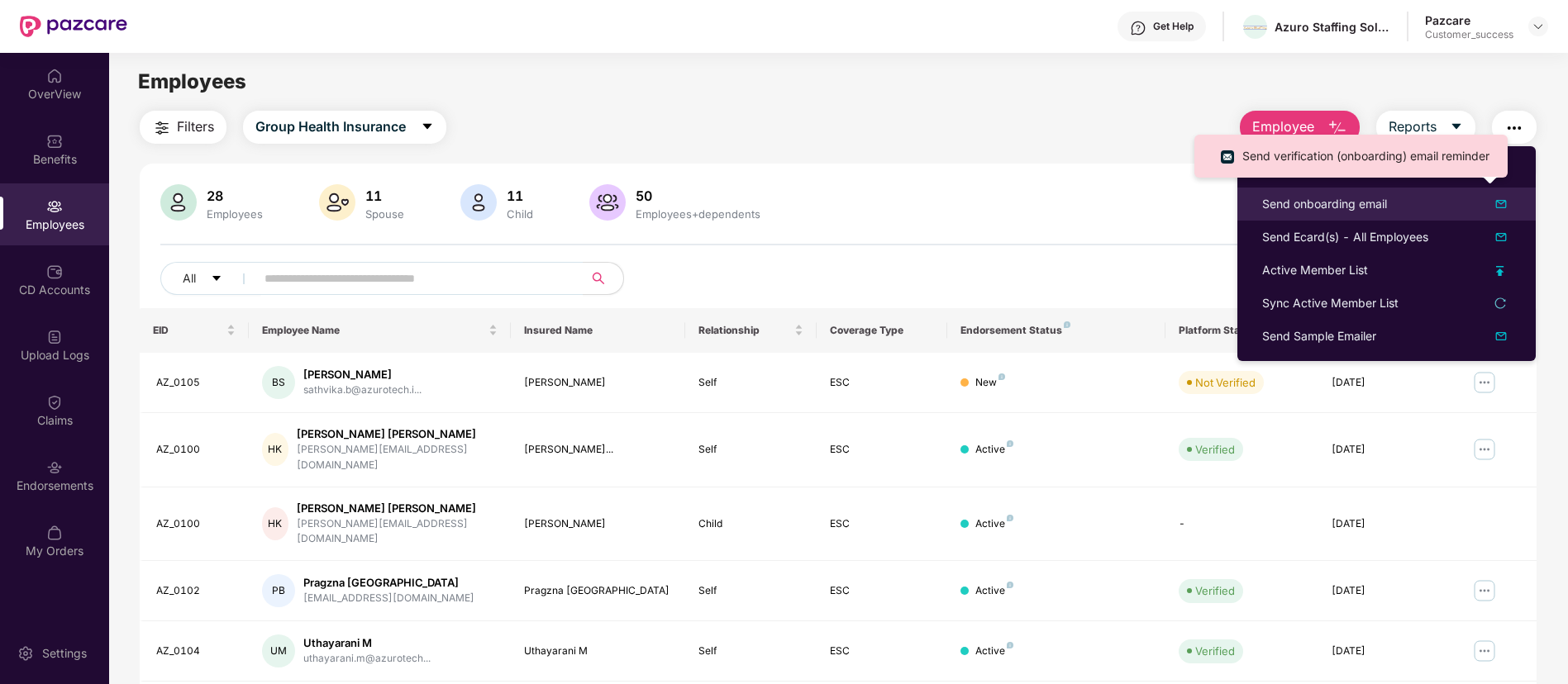
click at [1497, 204] on img at bounding box center [1500, 204] width 20 height 20
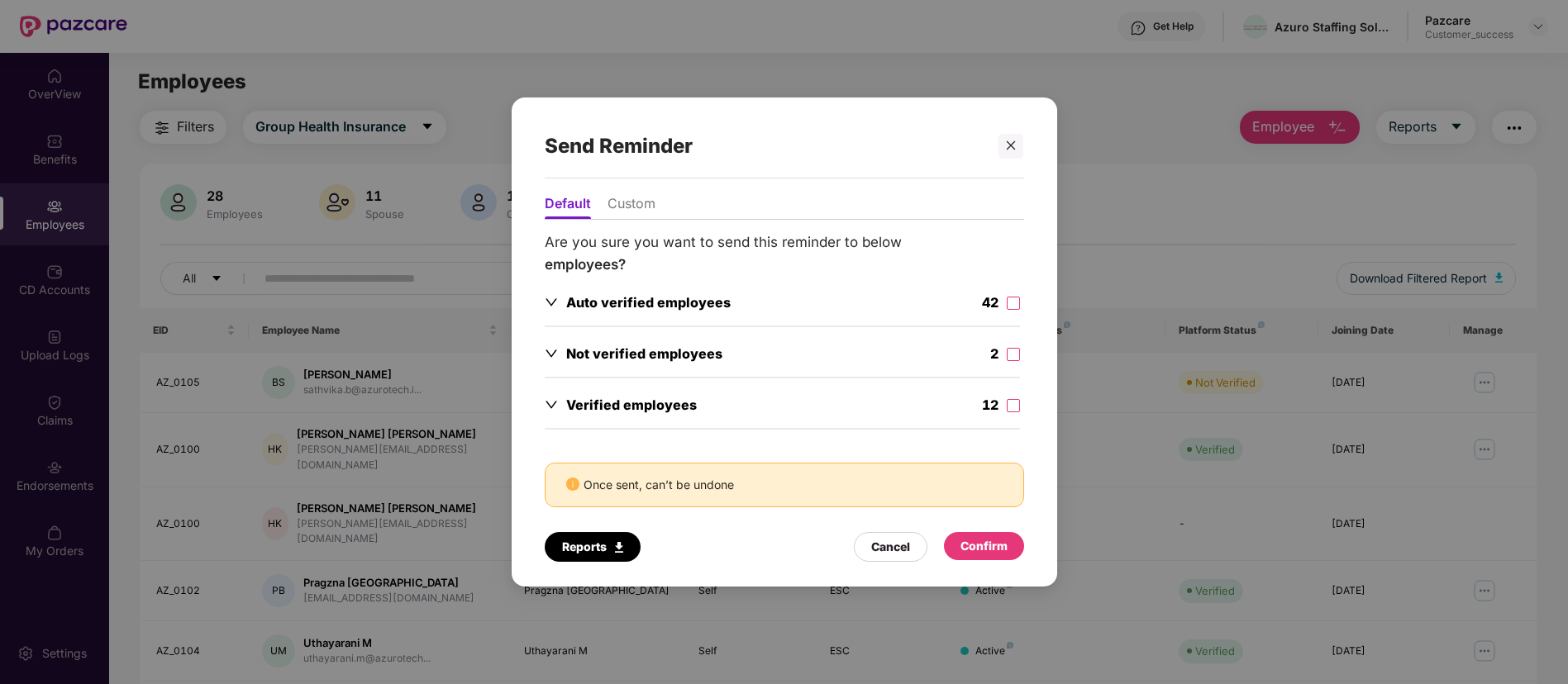
click at [1024, 353] on div "Default Custom Are you sure you want to send this reminder to below employees? …" at bounding box center [784, 374] width 546 height 391
click at [917, 538] on div "Cancel" at bounding box center [890, 547] width 73 height 30
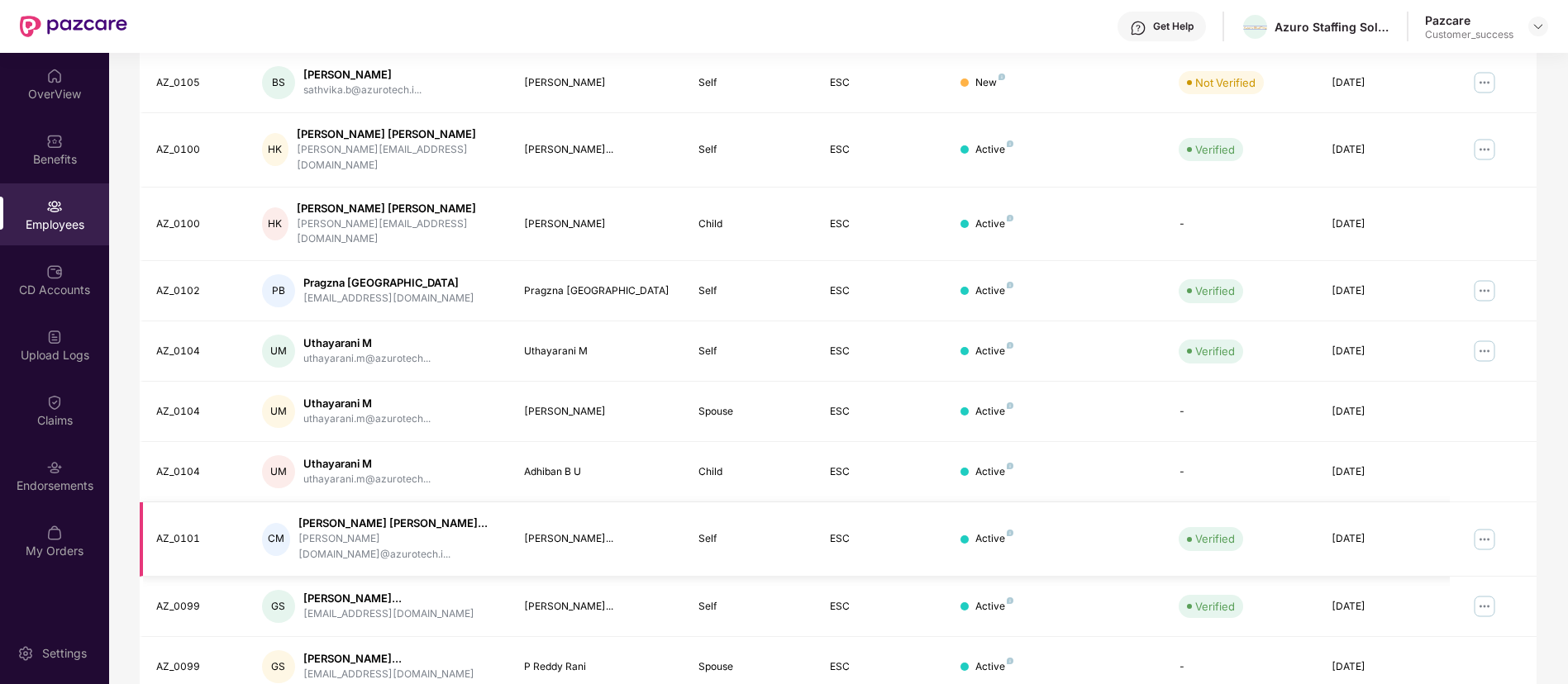
scroll to position [331, 0]
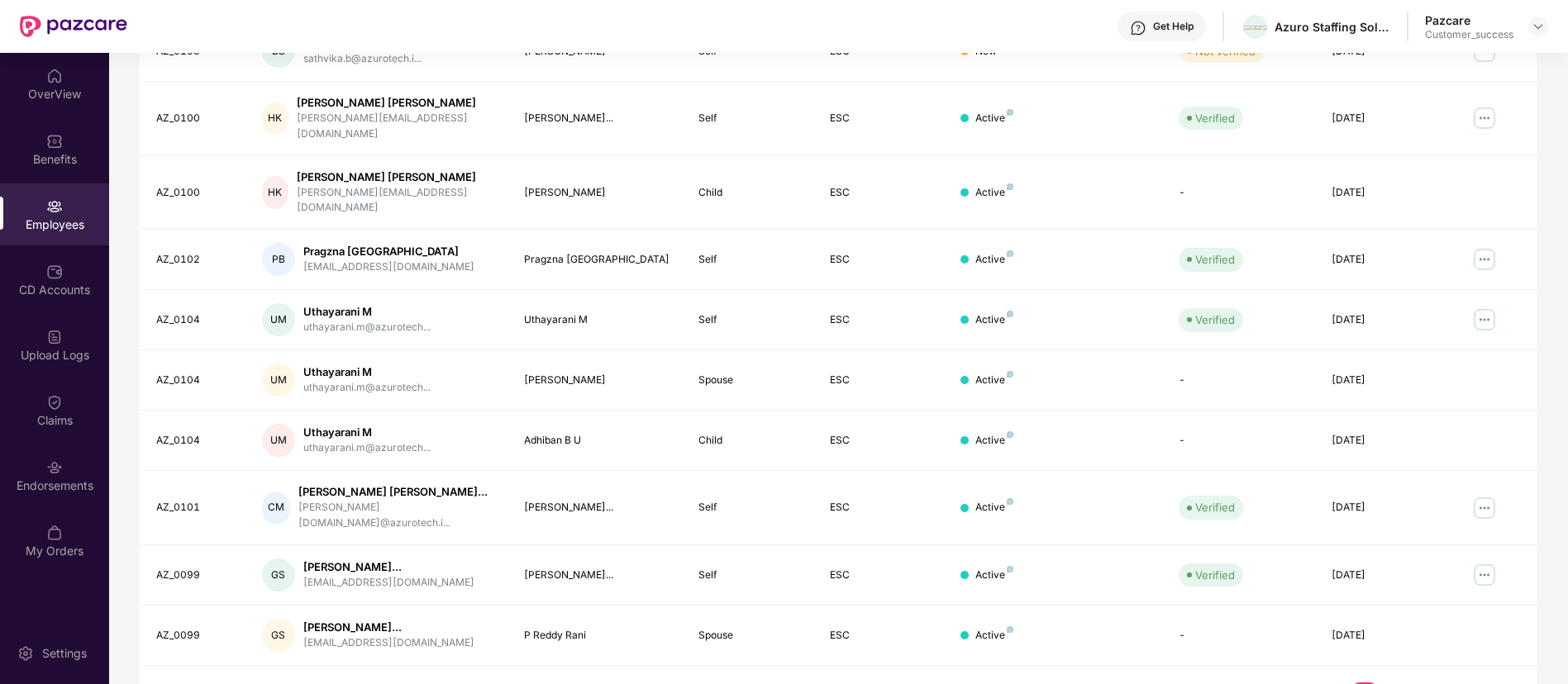
click at [1393, 682] on link "2" at bounding box center [1391, 694] width 27 height 25
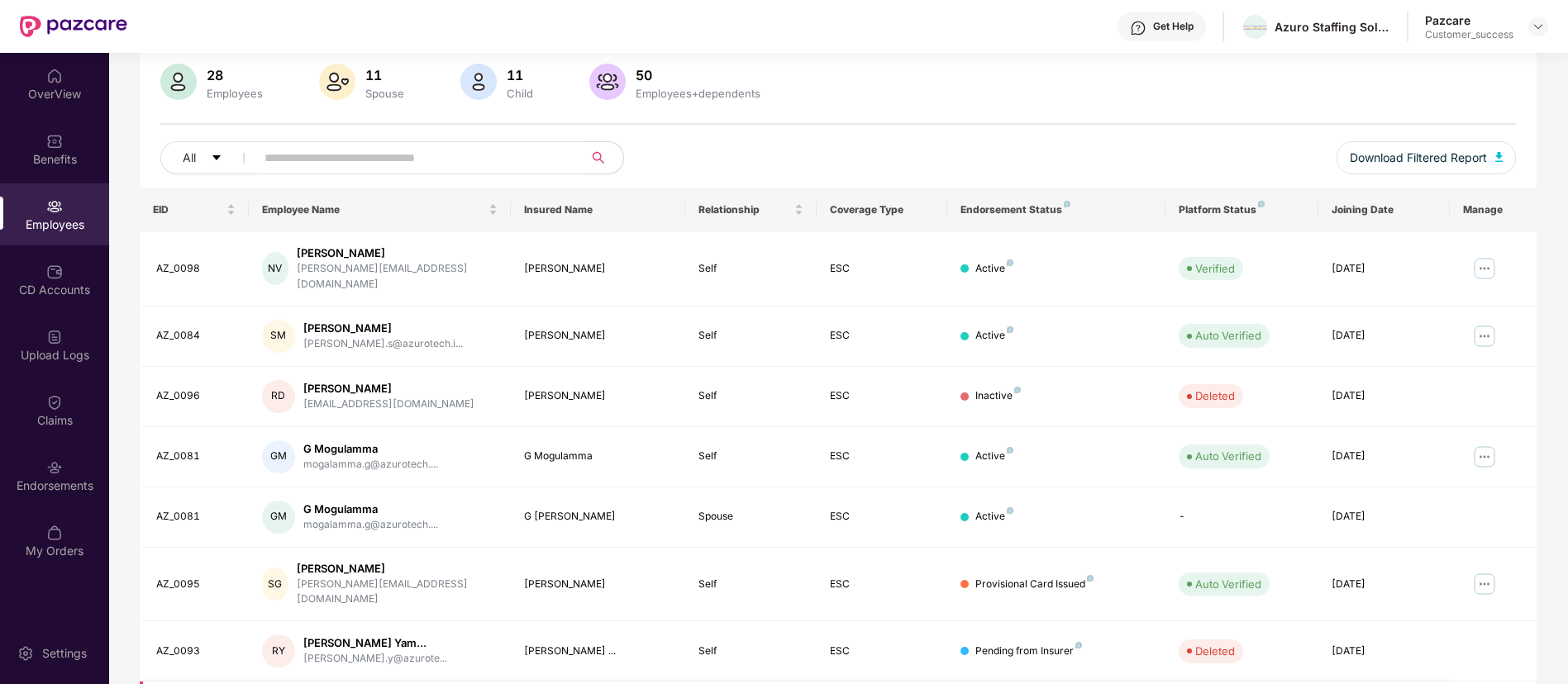
scroll to position [0, 0]
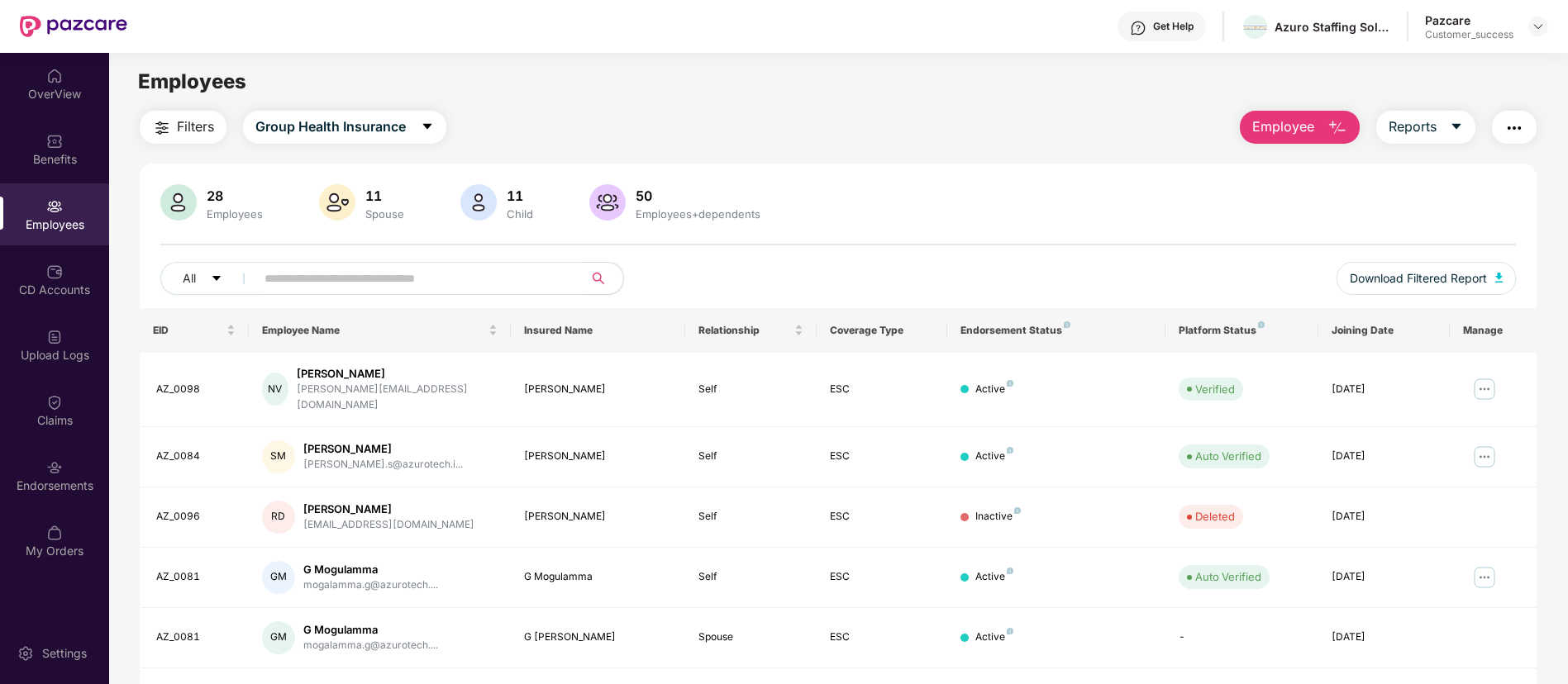
click at [1522, 114] on button "button" at bounding box center [1514, 127] width 45 height 33
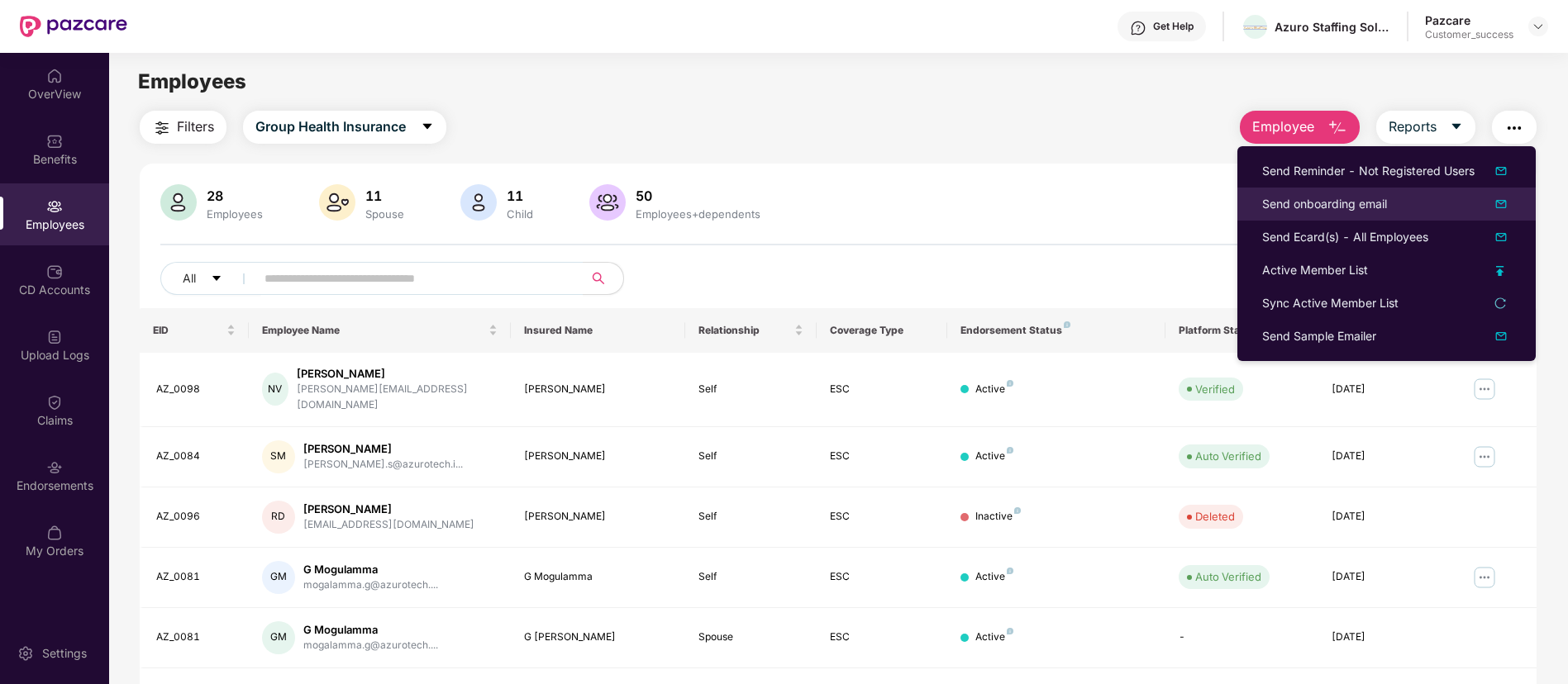
click at [1493, 204] on img at bounding box center [1500, 204] width 20 height 20
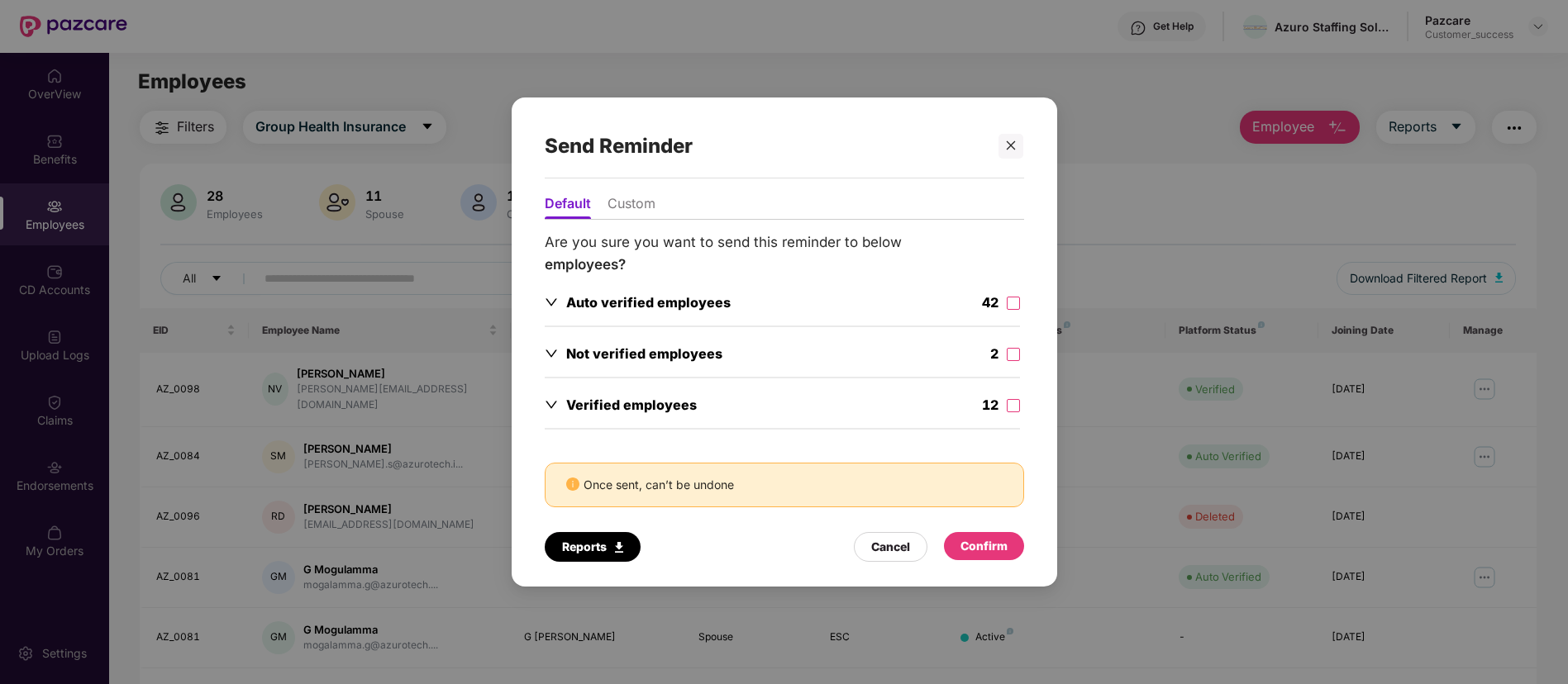
click at [548, 351] on icon "down" at bounding box center [552, 354] width 13 height 13
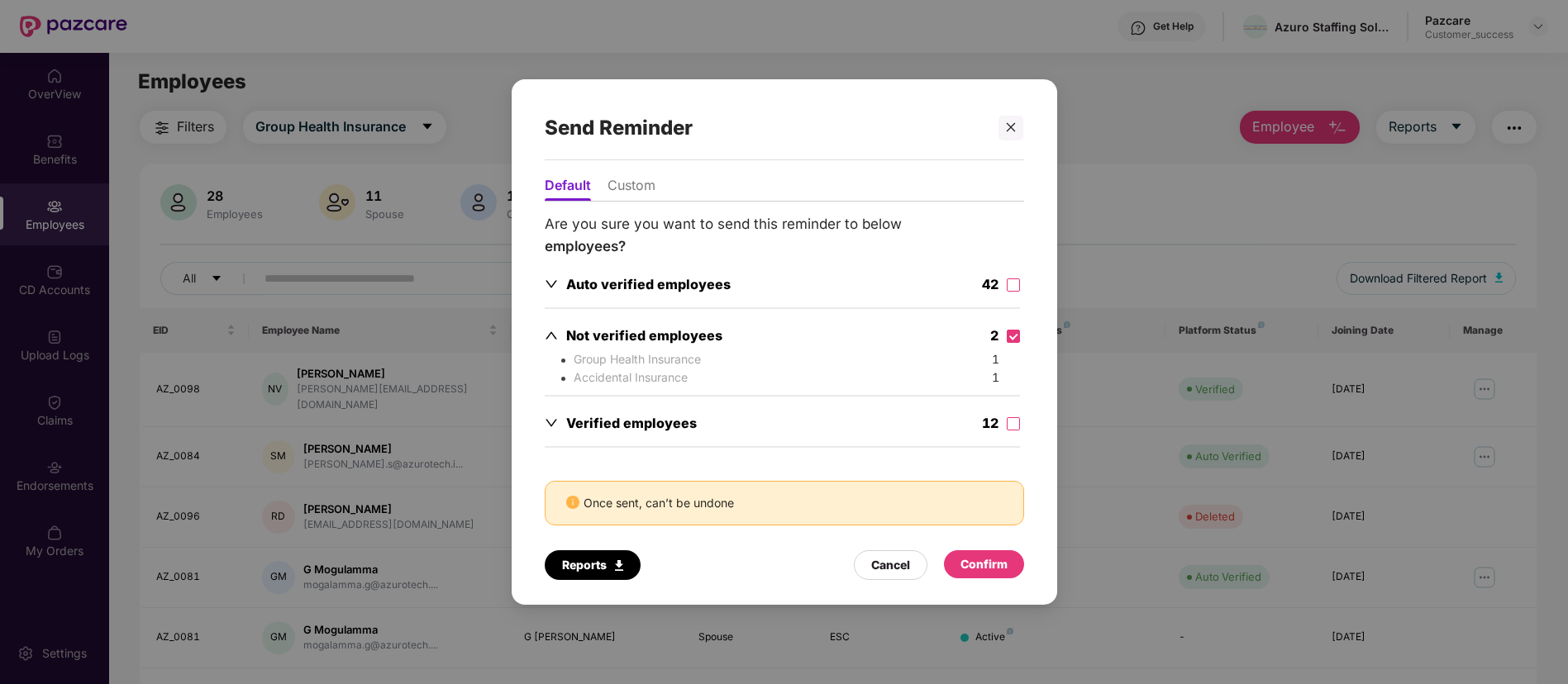
click at [1001, 558] on div "Confirm" at bounding box center [983, 564] width 47 height 18
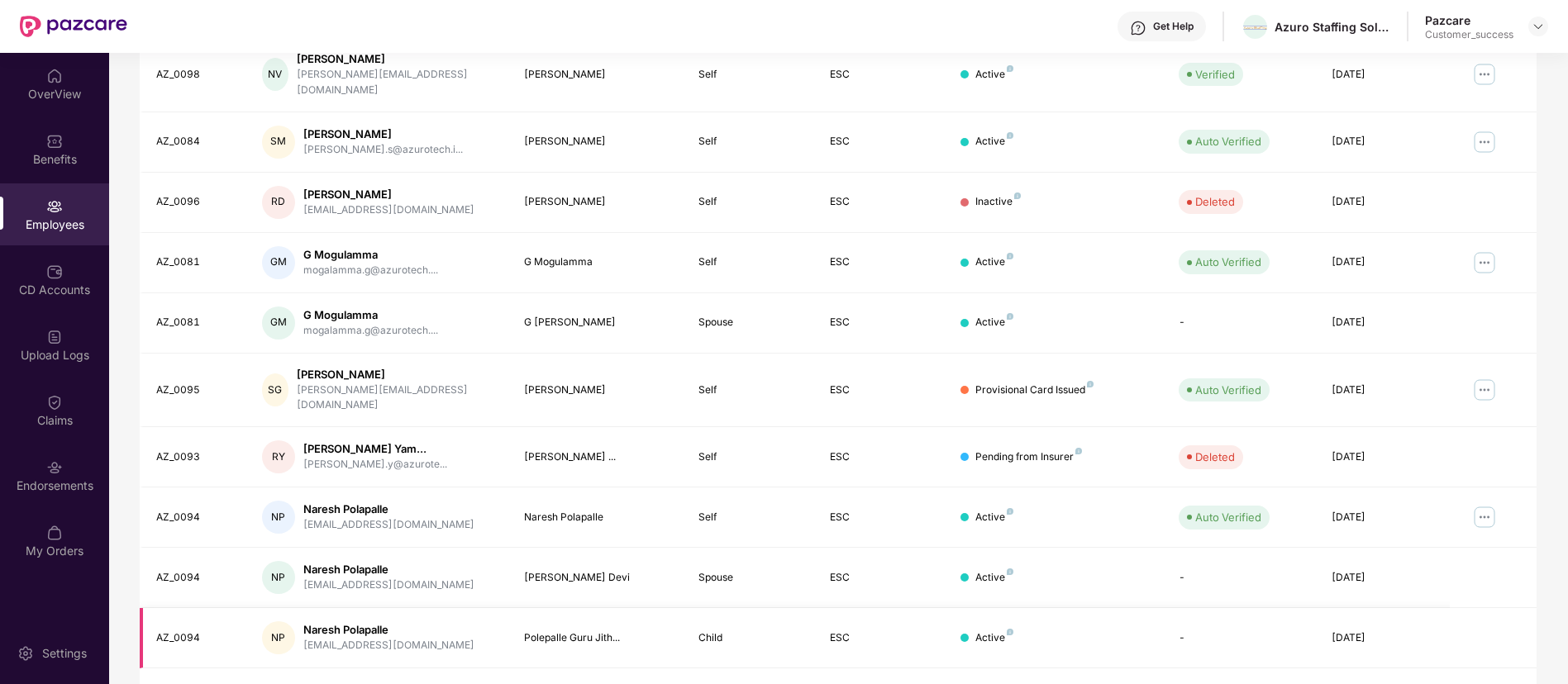
scroll to position [331, 0]
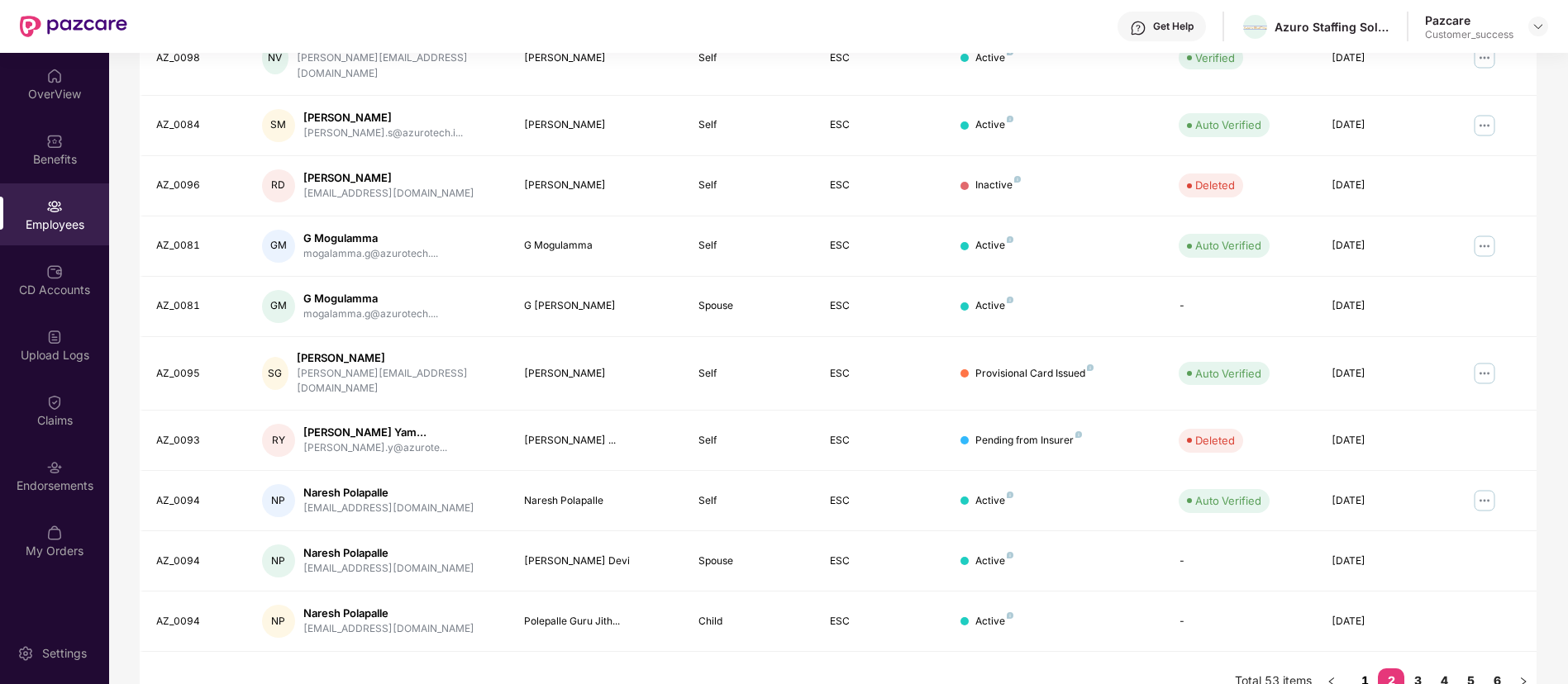
click at [1360, 669] on link "1" at bounding box center [1365, 681] width 27 height 25
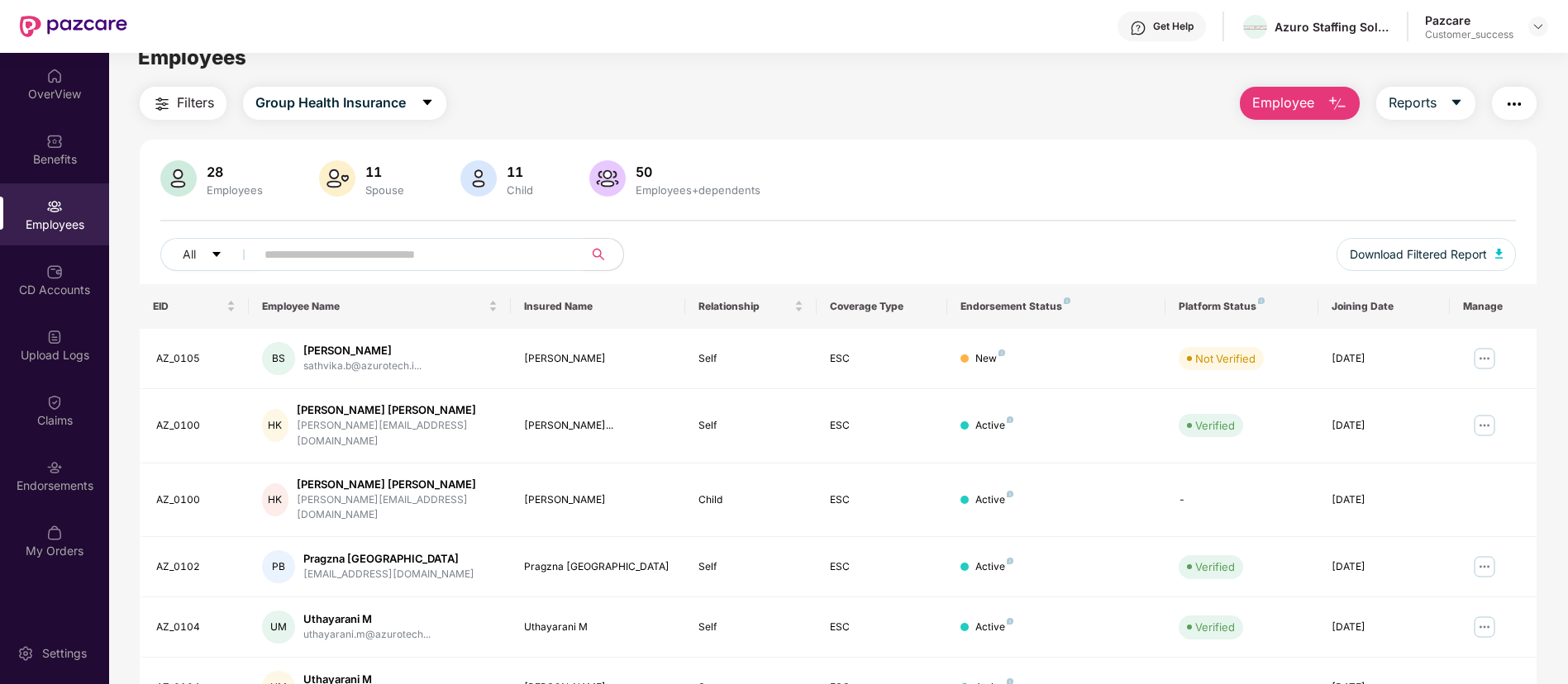
scroll to position [0, 0]
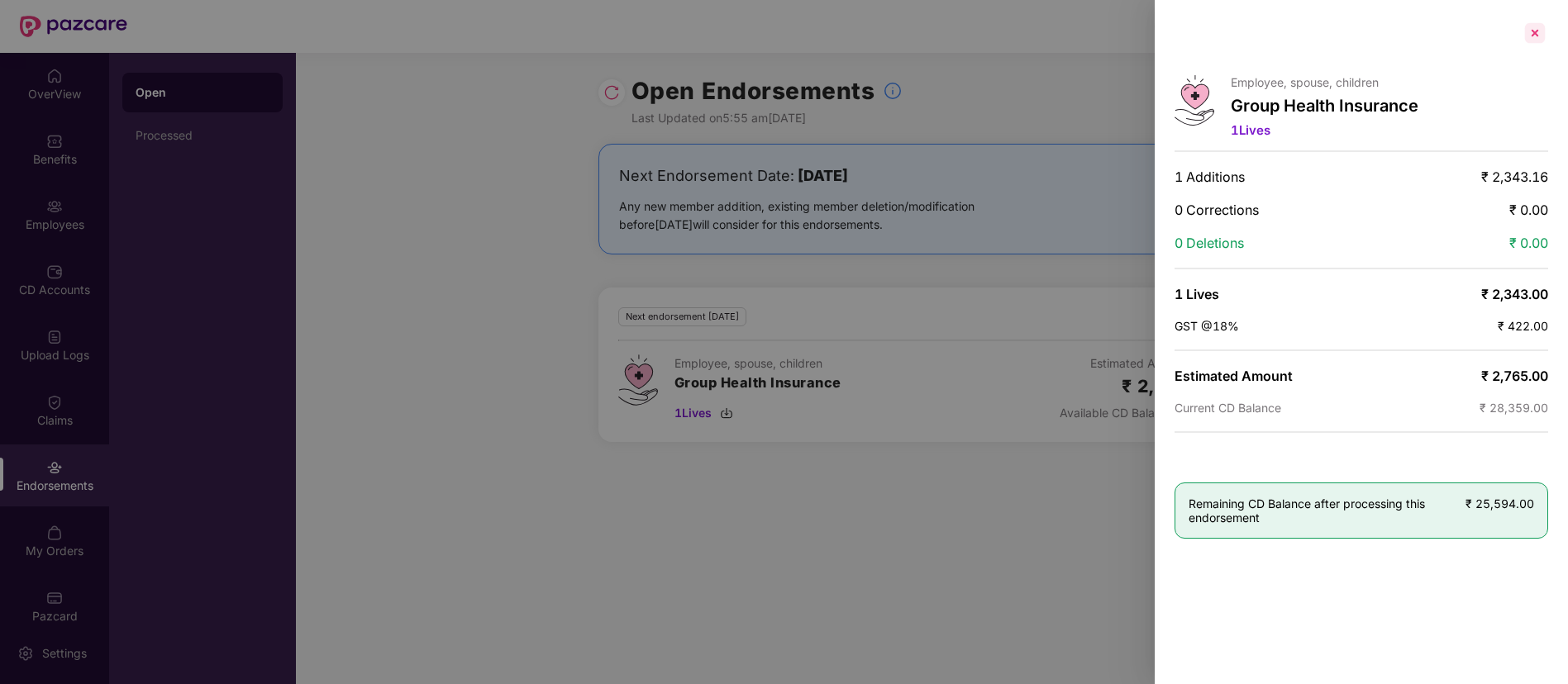
click at [1529, 37] on div at bounding box center [1535, 33] width 27 height 27
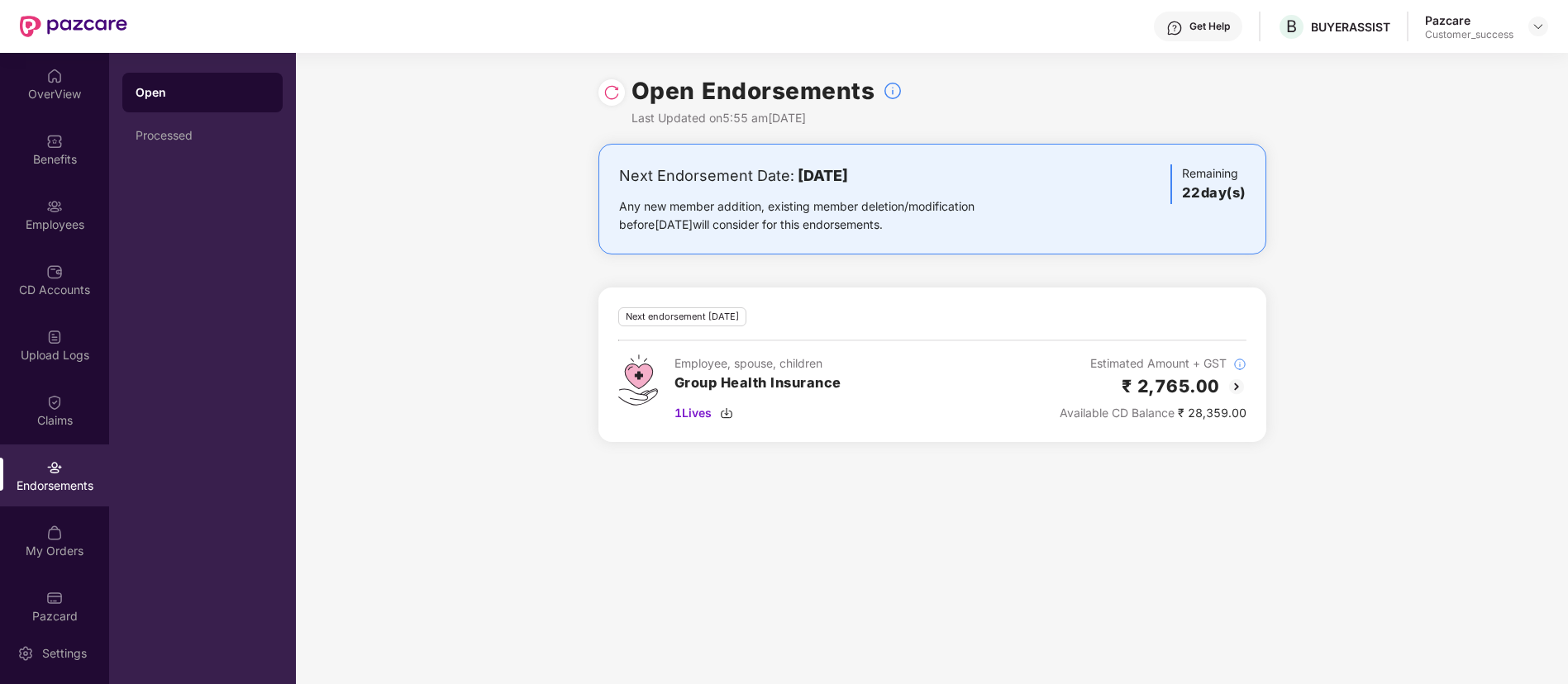
click at [617, 88] on img at bounding box center [611, 92] width 16 height 16
